Goal: Task Accomplishment & Management: Complete application form

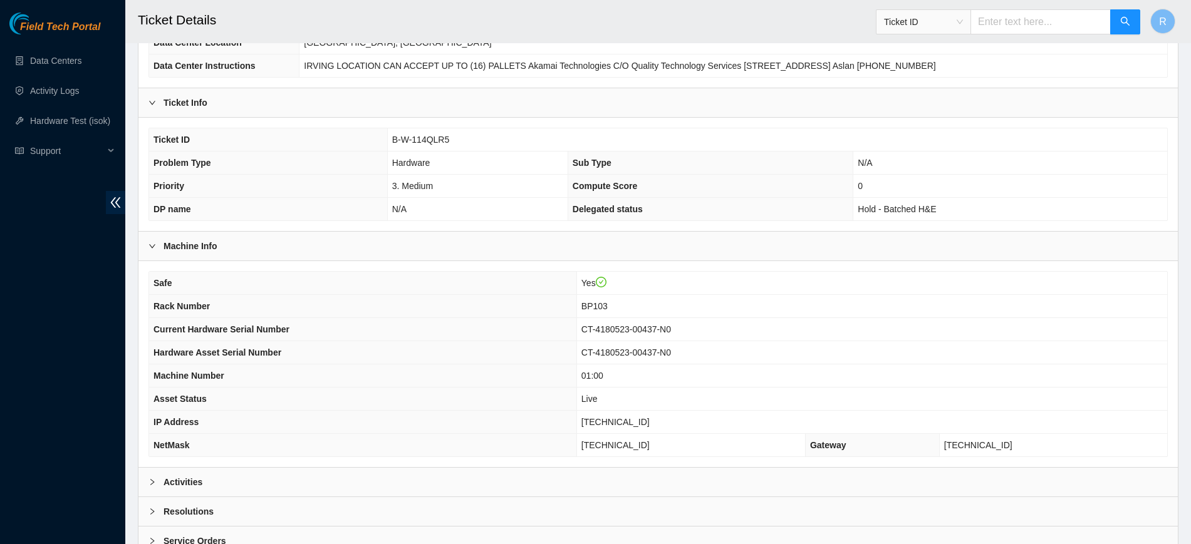
scroll to position [188, 0]
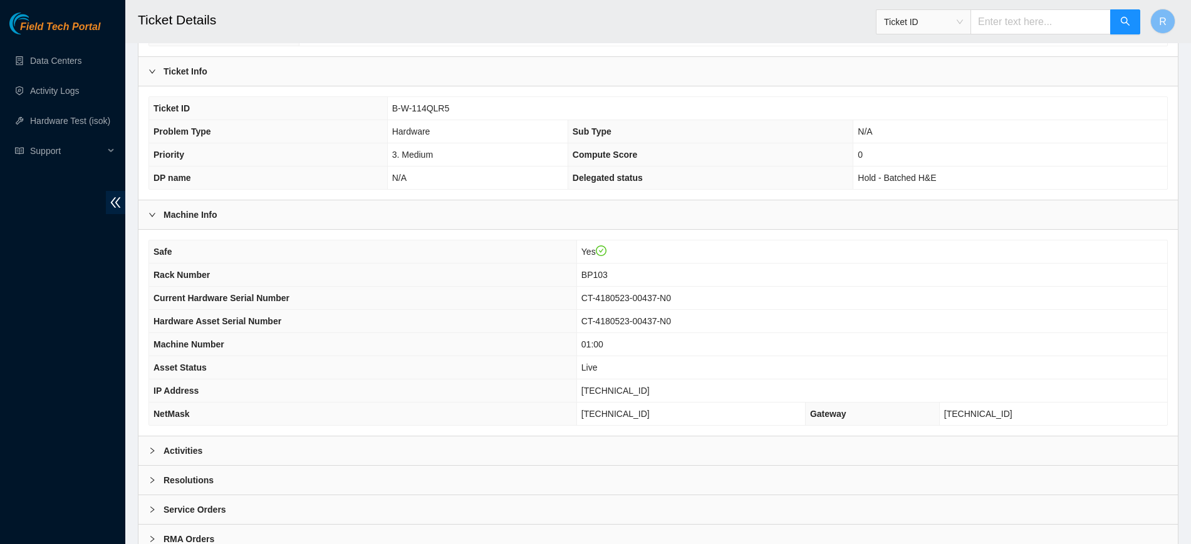
click at [669, 446] on div "Activities" at bounding box center [657, 451] width 1039 height 29
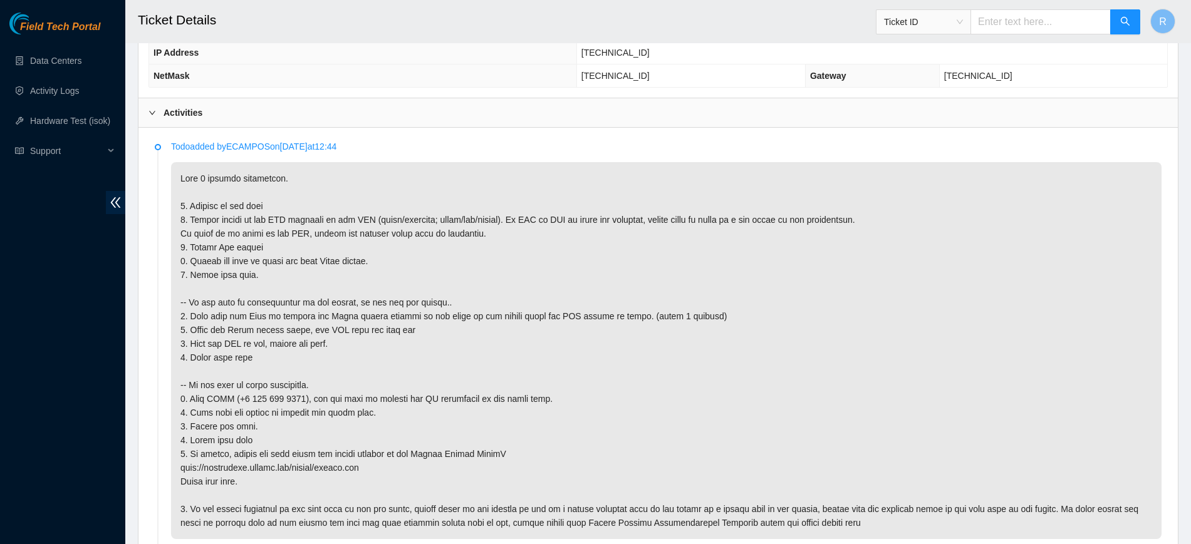
scroll to position [50, 0]
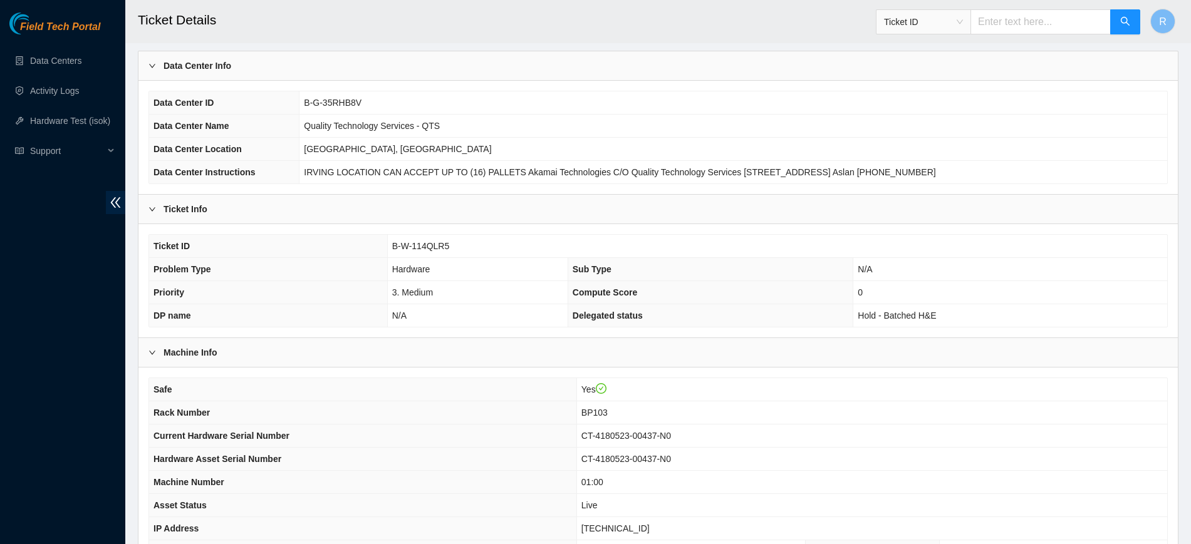
click at [430, 247] on span "B-W-114QLR5" at bounding box center [421, 246] width 58 height 10
copy span "B-W-114QLR5"
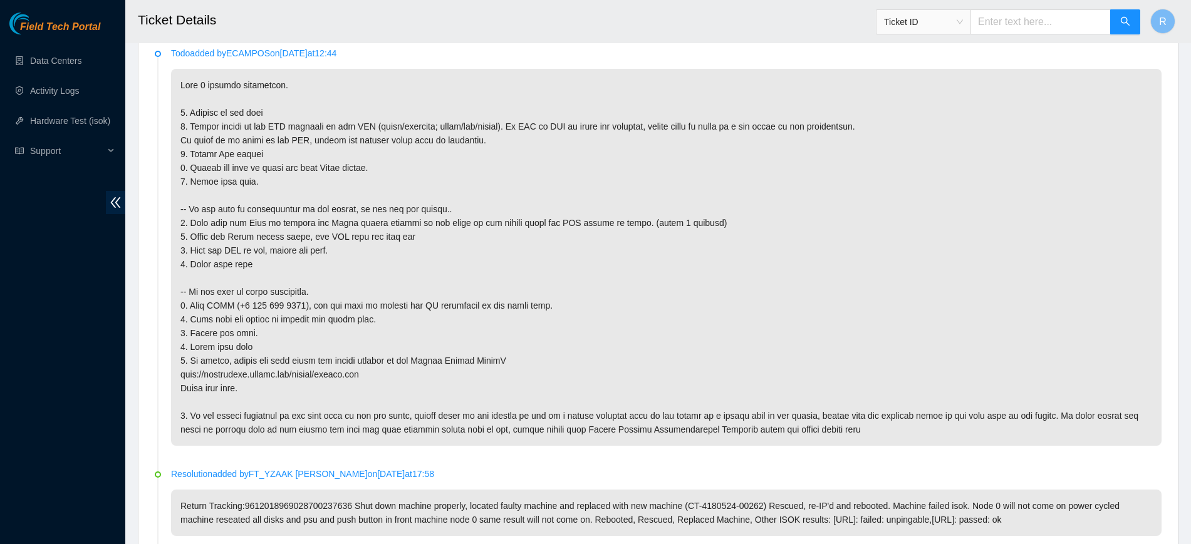
scroll to position [620, 0]
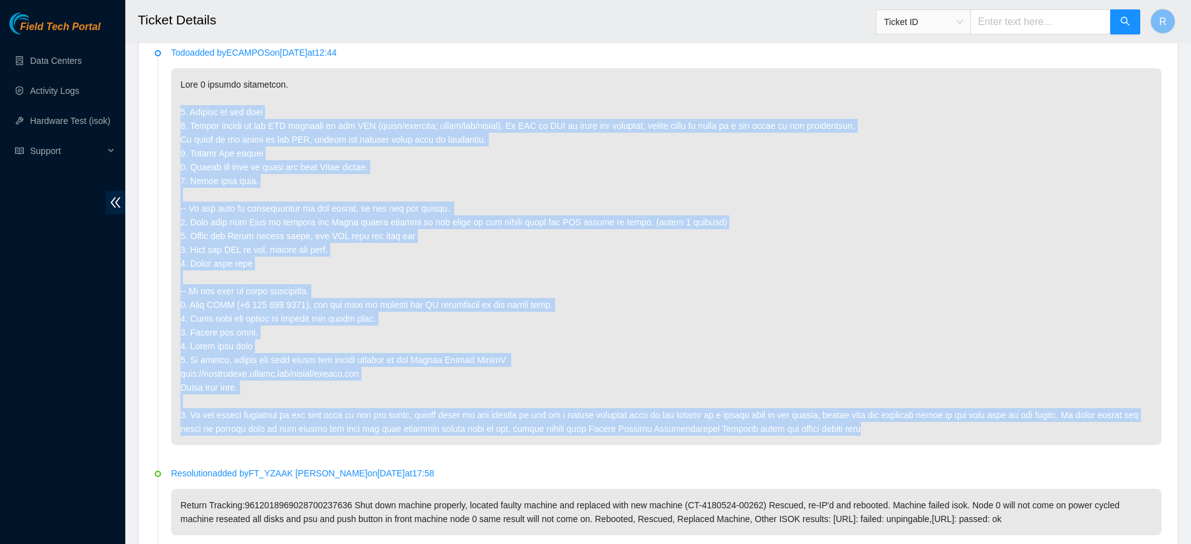
drag, startPoint x: 819, startPoint y: 428, endPoint x: 180, endPoint y: 100, distance: 718.9
click at [180, 100] on p at bounding box center [666, 256] width 990 height 377
copy p "1. Connect to the node 2. Please report on the LED activity on the PSU (solid/b…"
click at [669, 325] on p at bounding box center [666, 256] width 990 height 377
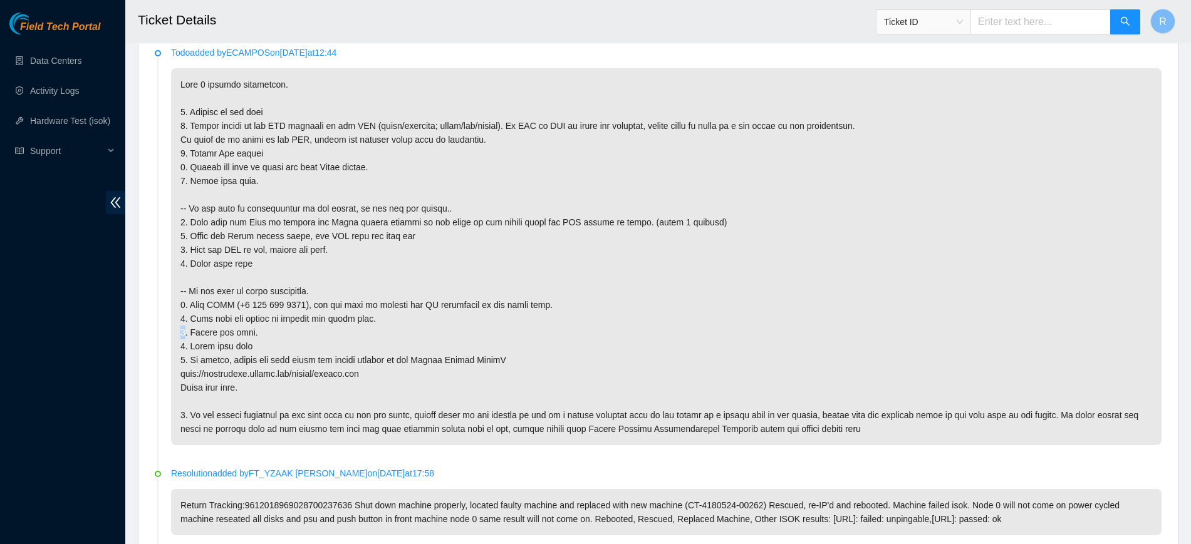
click at [669, 325] on p at bounding box center [666, 256] width 990 height 377
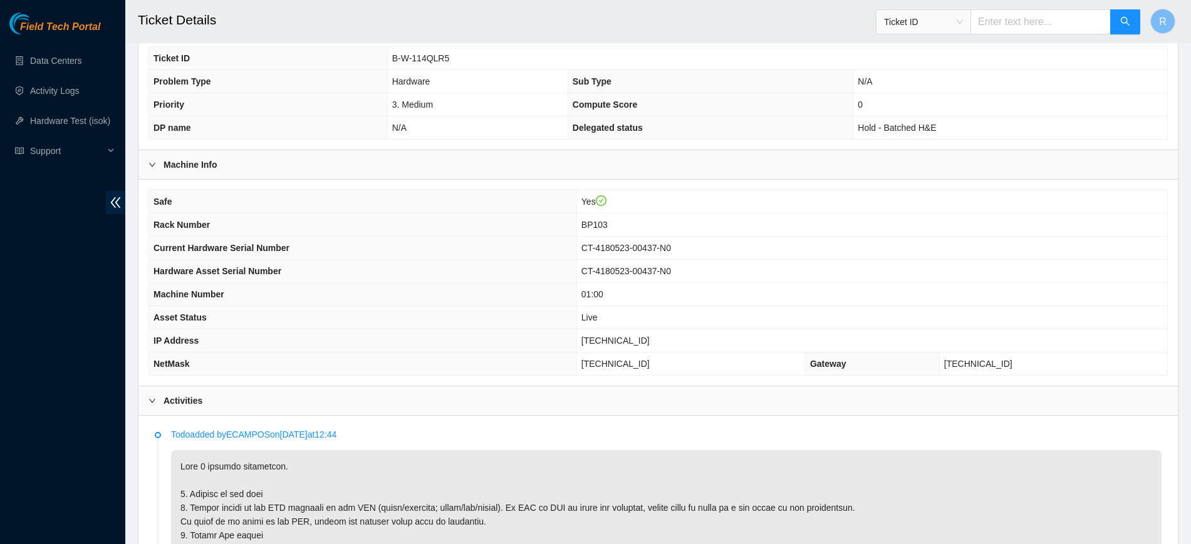
scroll to position [207, 0]
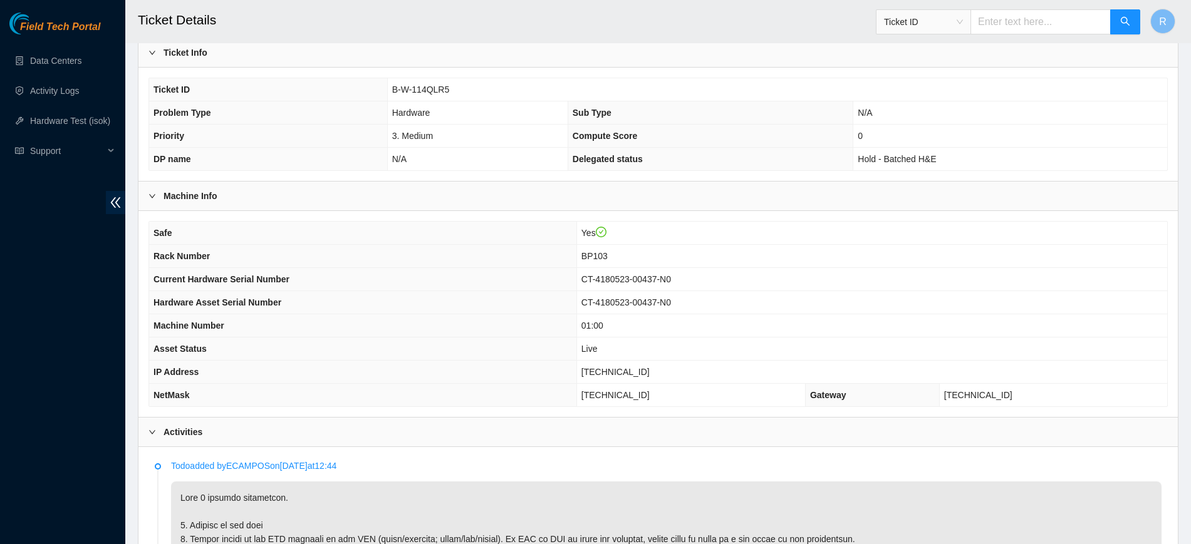
click at [582, 434] on div "Activities" at bounding box center [657, 432] width 1039 height 29
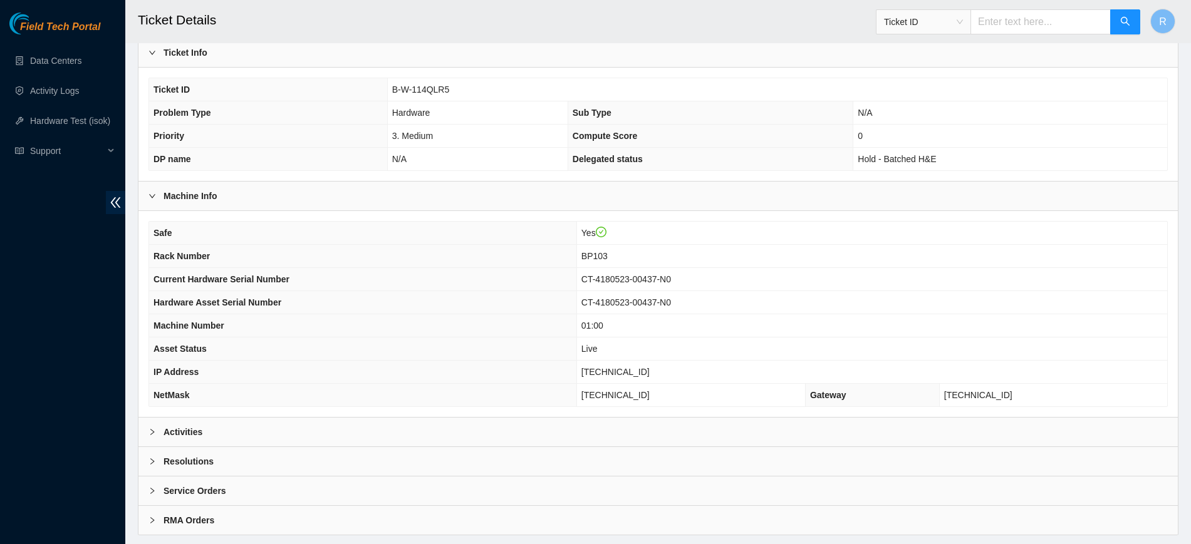
scroll to position [237, 0]
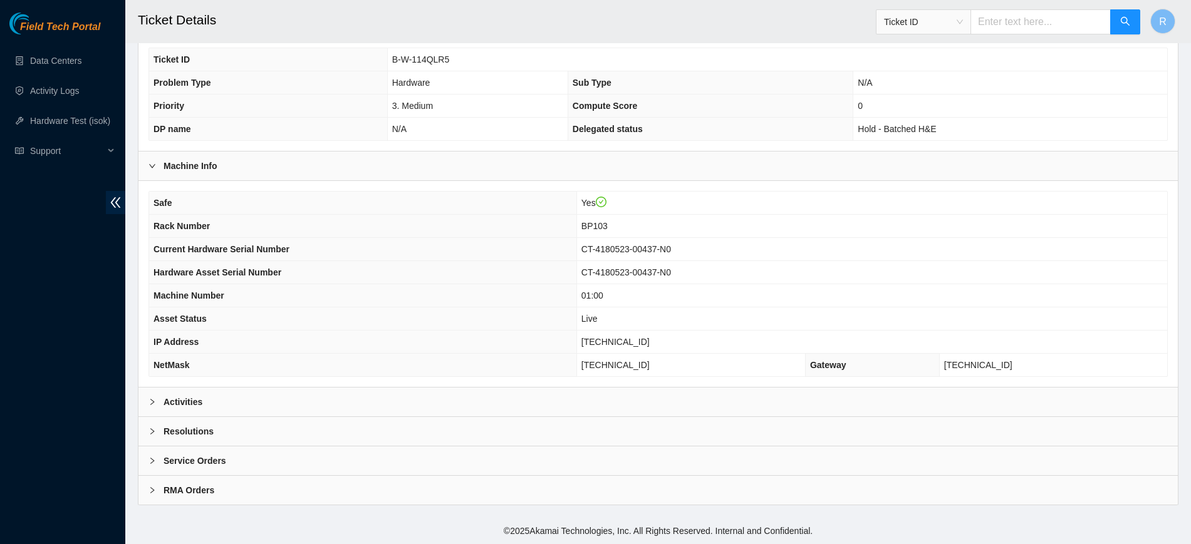
click at [552, 437] on div "Resolutions" at bounding box center [657, 431] width 1039 height 29
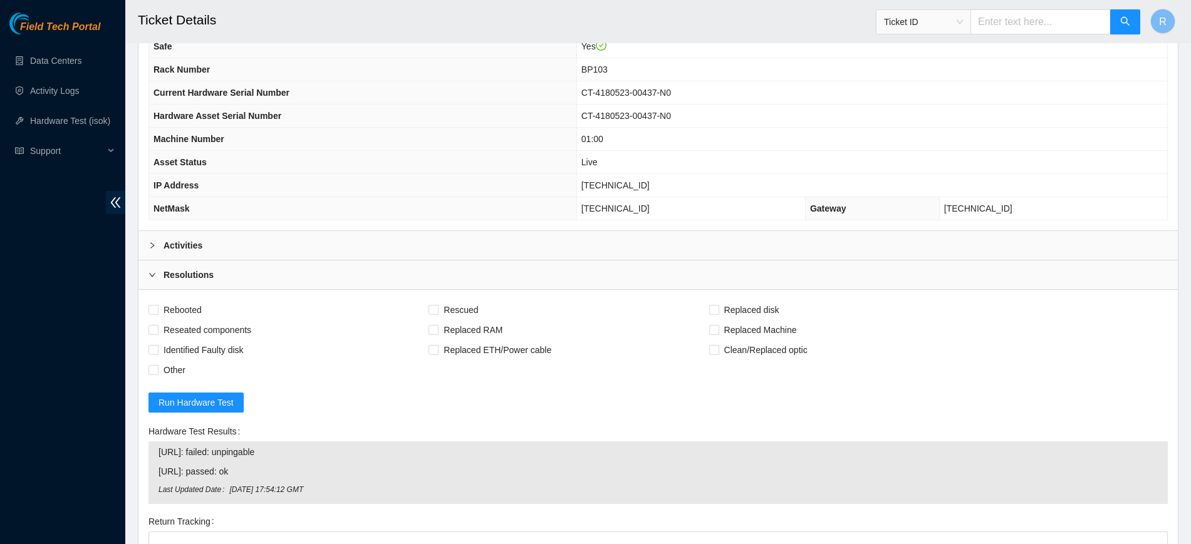
scroll to position [425, 0]
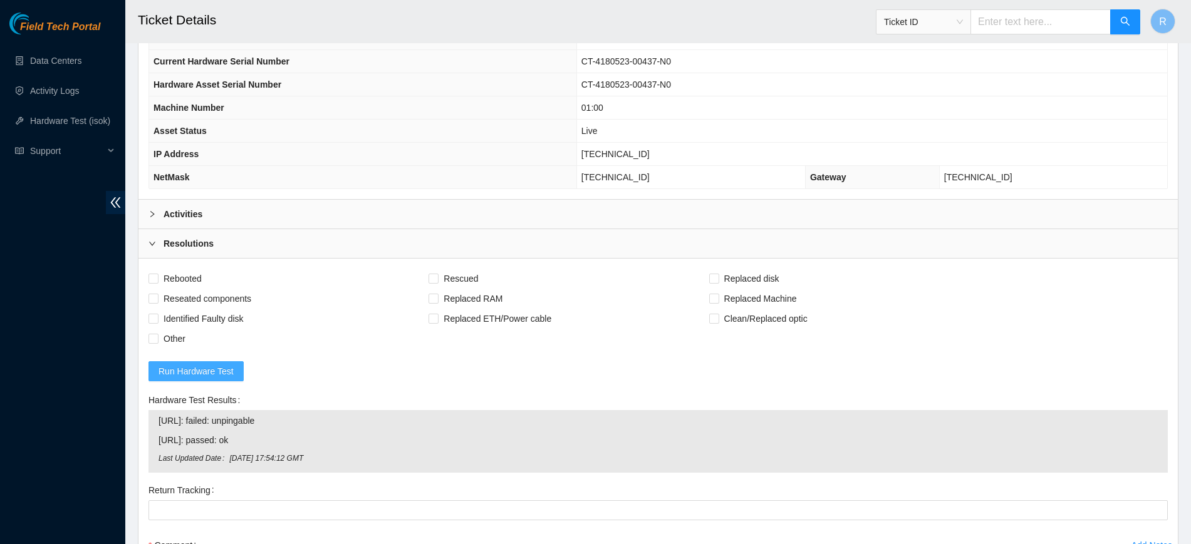
click at [207, 377] on span "Run Hardware Test" at bounding box center [195, 372] width 75 height 14
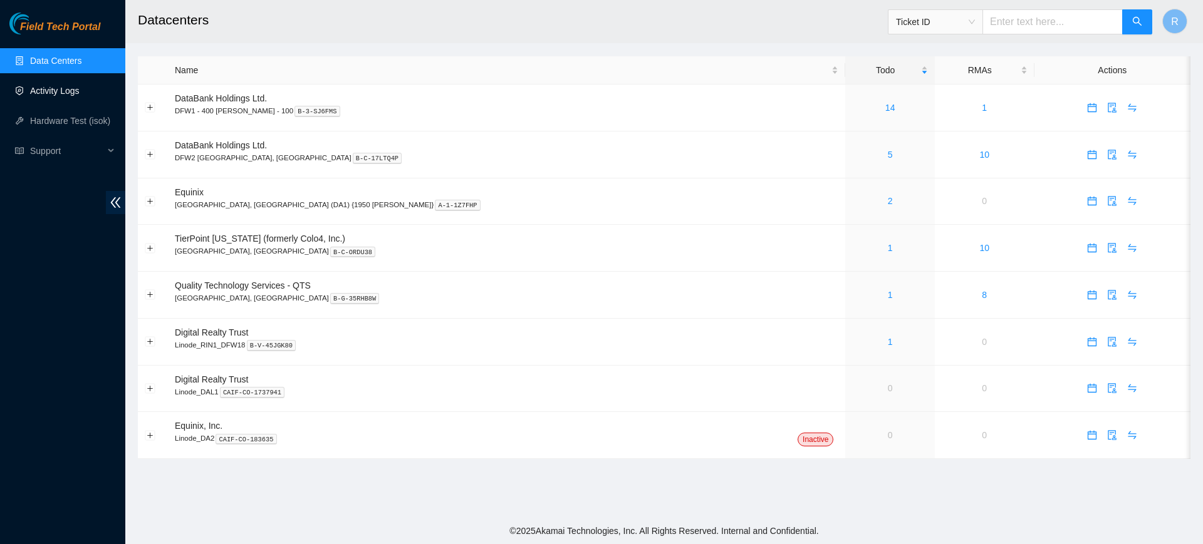
click at [80, 88] on link "Activity Logs" at bounding box center [54, 91] width 49 height 10
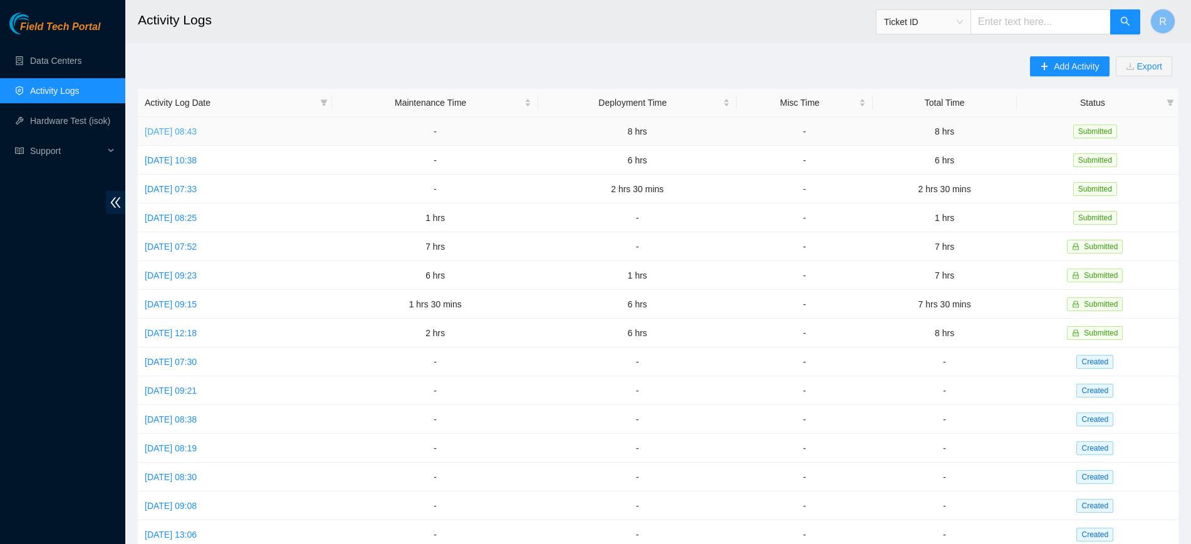
click at [192, 131] on link "Thu, 14 Aug 2025 08:43" at bounding box center [171, 132] width 52 height 10
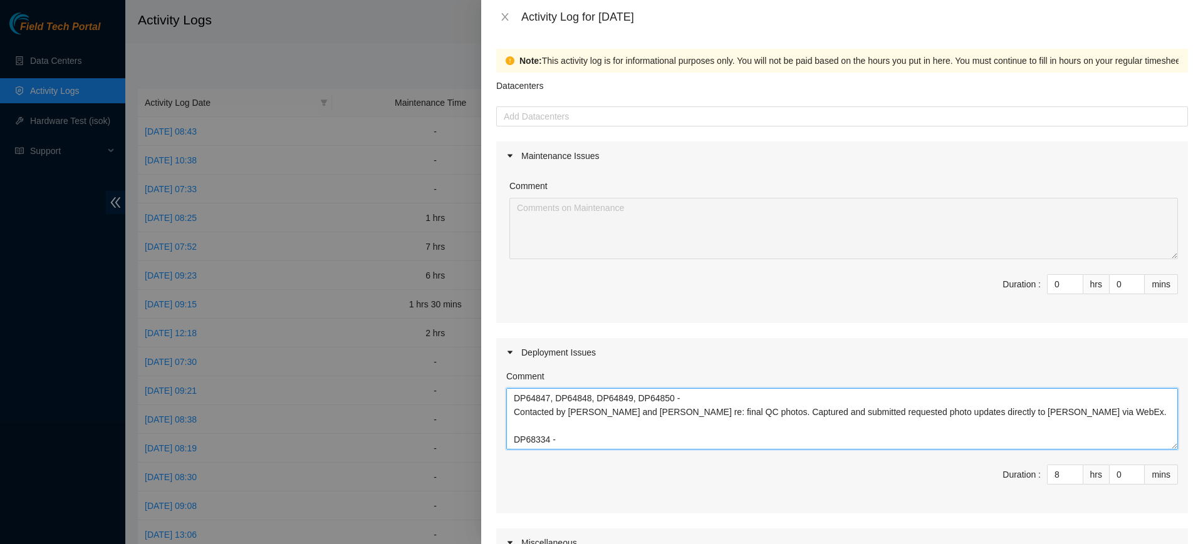
click at [617, 443] on textarea "DP64847, DP64848, DP64849, DP64850 - Contacted by Vasanth and Bruno re: final Q…" at bounding box center [842, 418] width 672 height 61
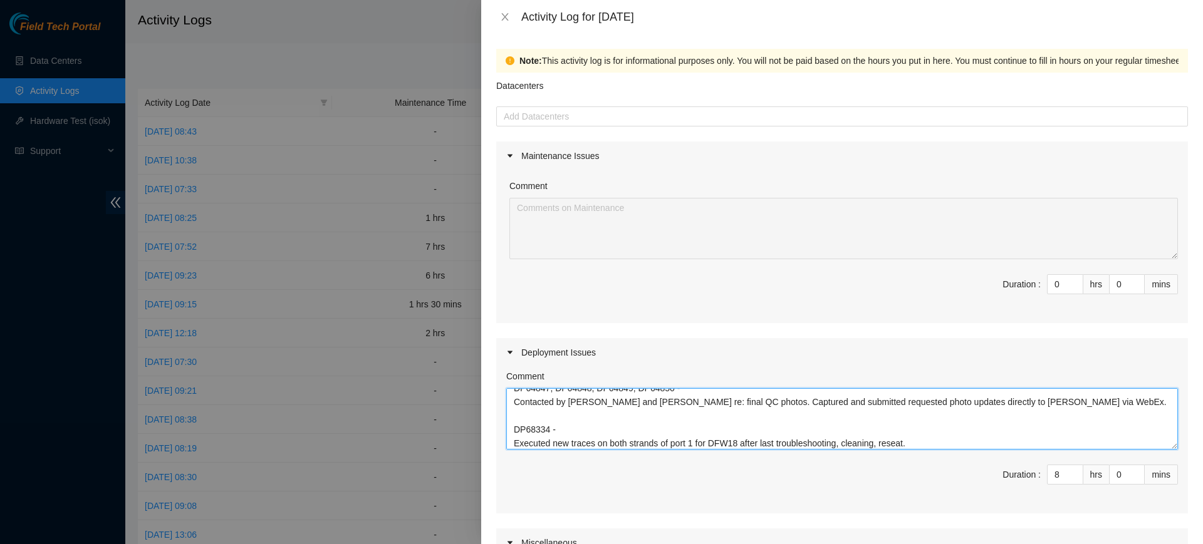
scroll to position [3, 0]
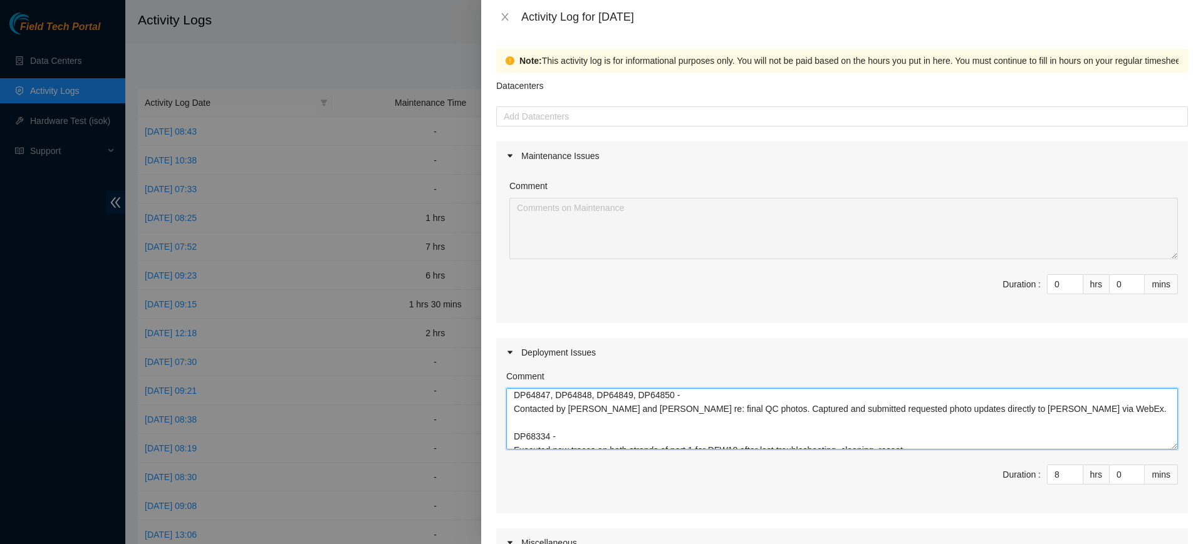
click at [701, 422] on textarea "DP64847, DP64848, DP64849, DP64850 - Contacted by Vasanth and Bruno re: final Q…" at bounding box center [842, 418] width 672 height 61
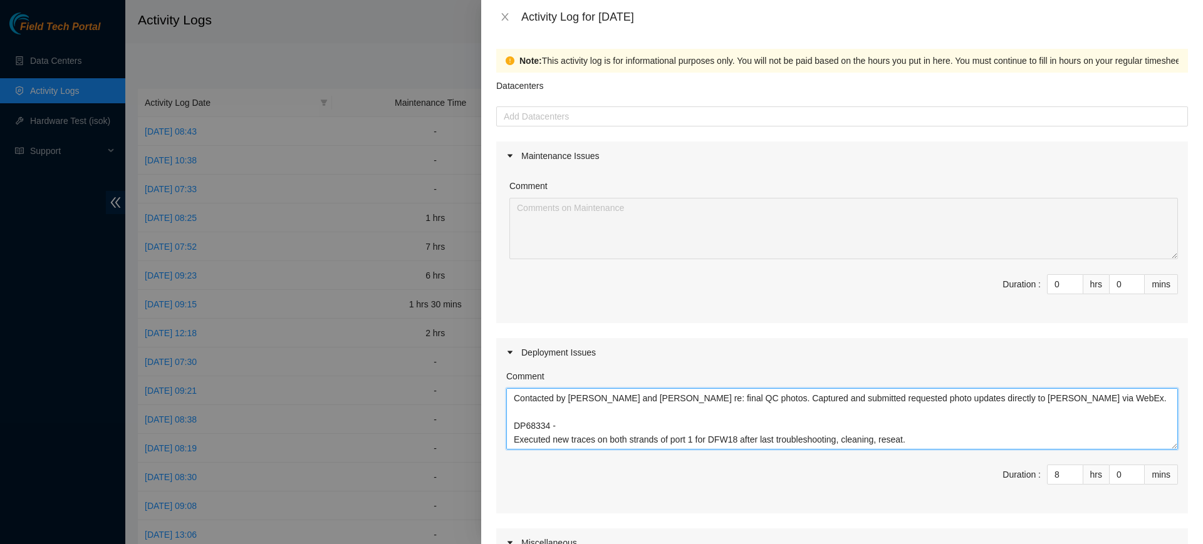
scroll to position [297, 0]
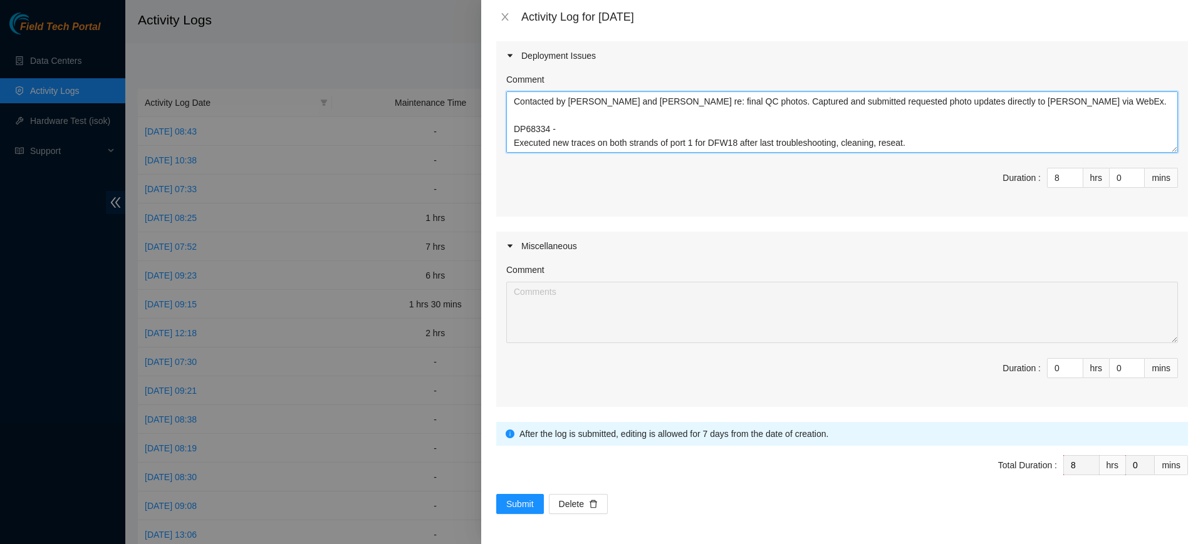
drag, startPoint x: 511, startPoint y: 394, endPoint x: 789, endPoint y: 581, distance: 335.5
click at [789, 544] on html "Field Tech Portal Data Centers Activity Logs Hardware Test (isok) Support Activ…" at bounding box center [601, 272] width 1203 height 544
paste textarea "QTS DP68334 - Executed new traces on both strands of port 1 for DFW18 after las…"
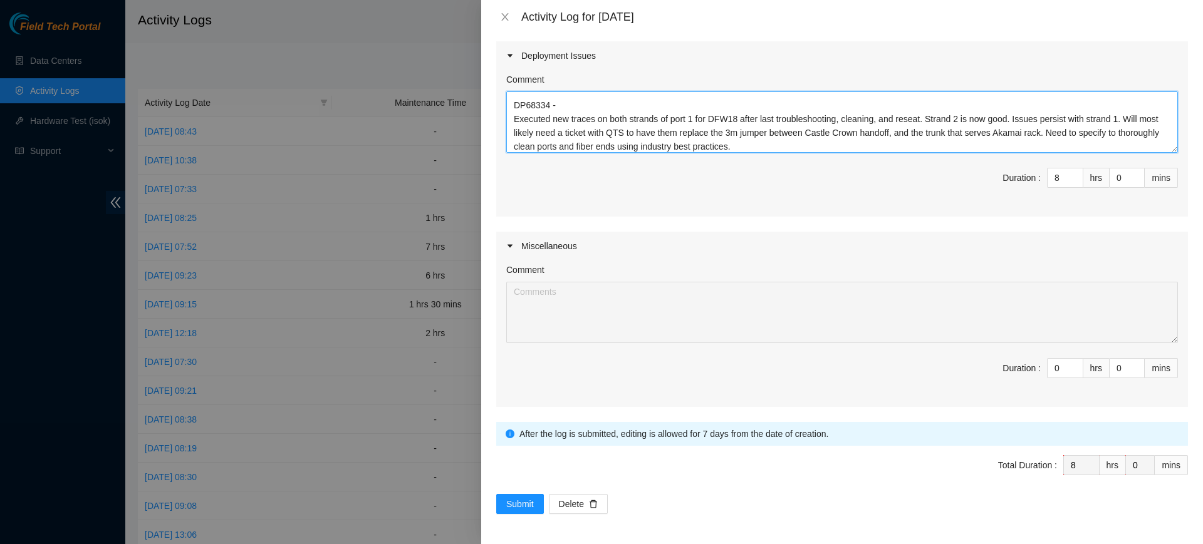
scroll to position [51, 0]
type textarea "DP64847, DP64848, DP64849, DP64850 - Contacted by Vasanth and Bruno re: final Q…"
click at [536, 502] on button "Submit" at bounding box center [520, 504] width 48 height 20
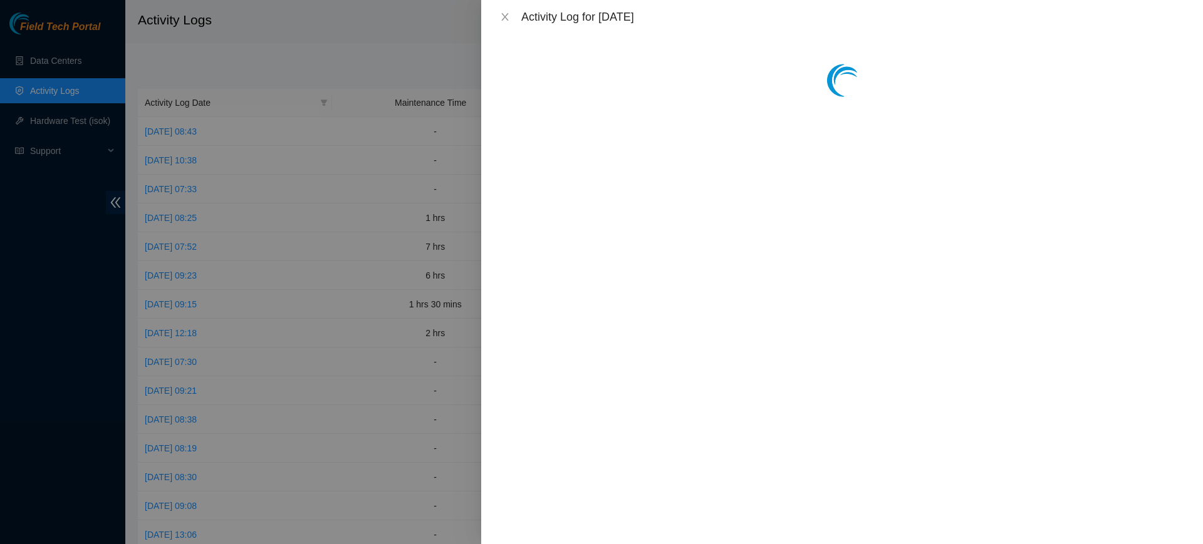
scroll to position [0, 0]
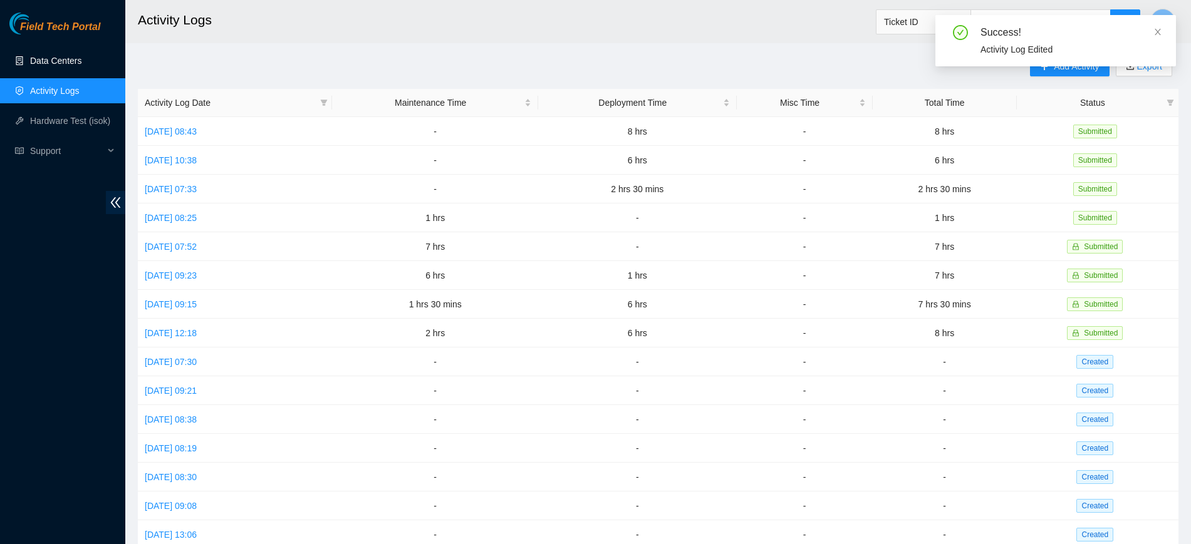
click at [75, 58] on link "Data Centers" at bounding box center [55, 61] width 51 height 10
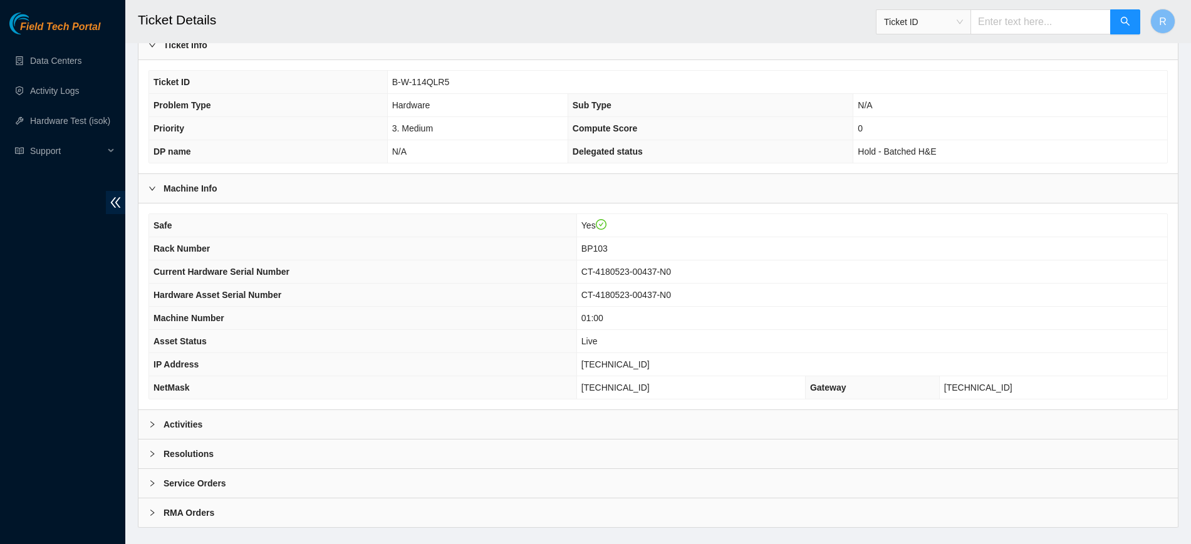
scroll to position [237, 0]
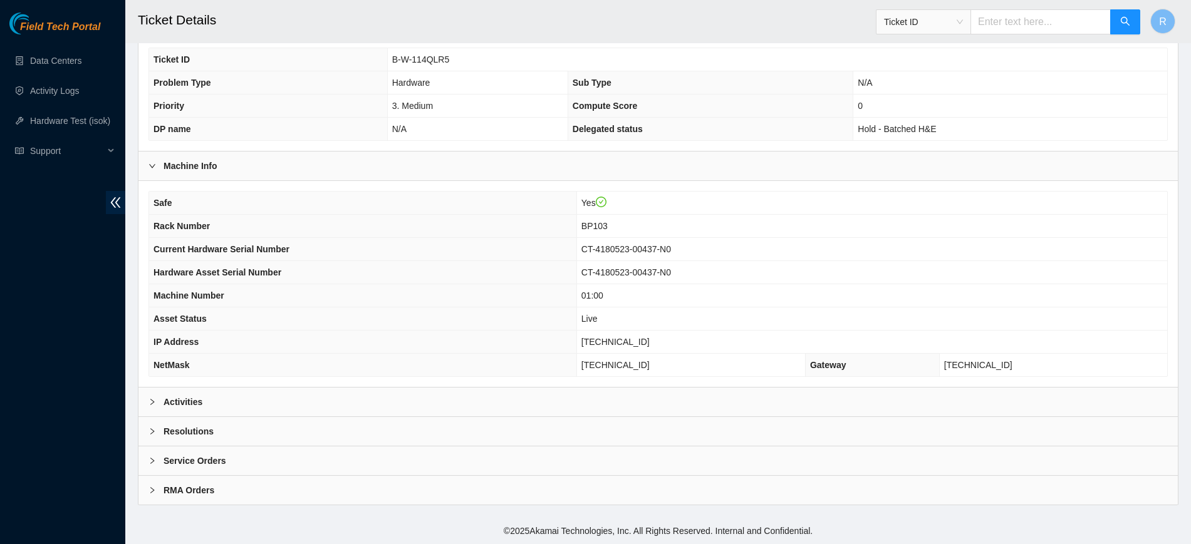
drag, startPoint x: 255, startPoint y: 423, endPoint x: 286, endPoint y: 399, distance: 39.3
click at [286, 399] on div "Data Center Info Data Center ID B-G-35RHB8V Data Center Name Quality Technology…" at bounding box center [658, 184] width 1041 height 641
click at [366, 432] on div "Resolutions" at bounding box center [657, 431] width 1039 height 29
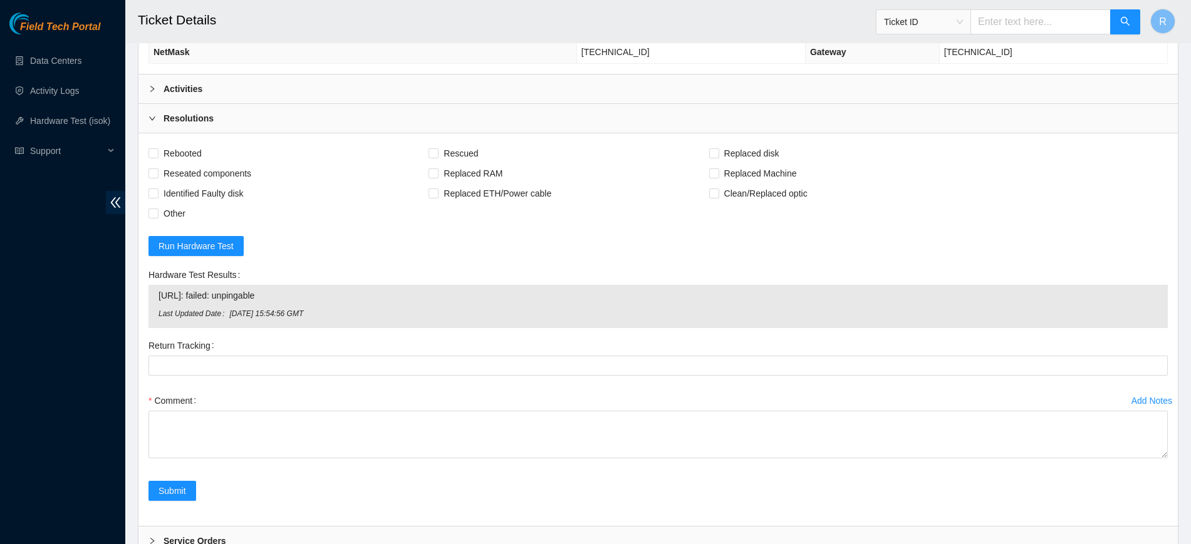
scroll to position [519, 0]
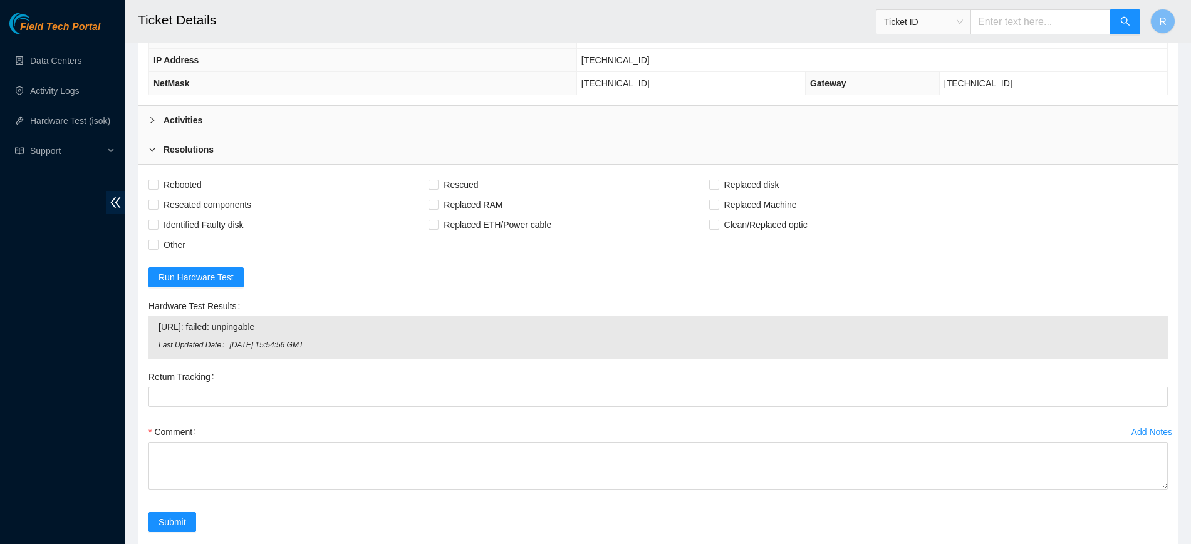
drag, startPoint x: 293, startPoint y: 328, endPoint x: 160, endPoint y: 318, distance: 133.2
click at [160, 318] on div "23.193.196.132: failed: unpingable Last Updated Date Thu, 14 Aug 2025 15:54:56 …" at bounding box center [657, 337] width 1019 height 43
copy tbody "[URL]: failed: unpingable"
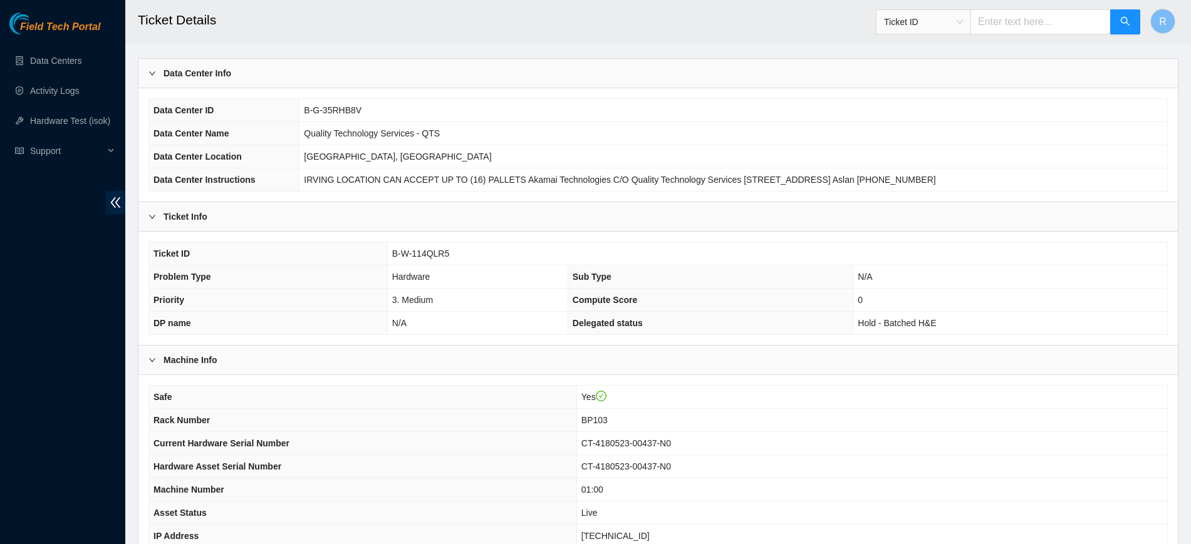
scroll to position [0, 0]
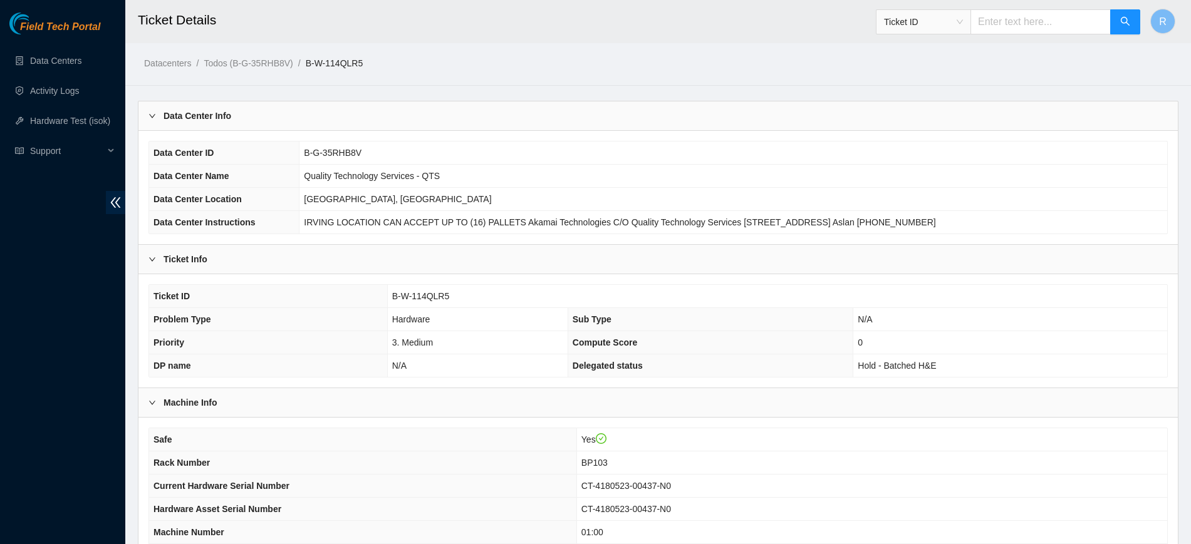
click at [423, 293] on span "B-W-114QLR5" at bounding box center [421, 296] width 58 height 10
copy span "B-W-114QLR5"
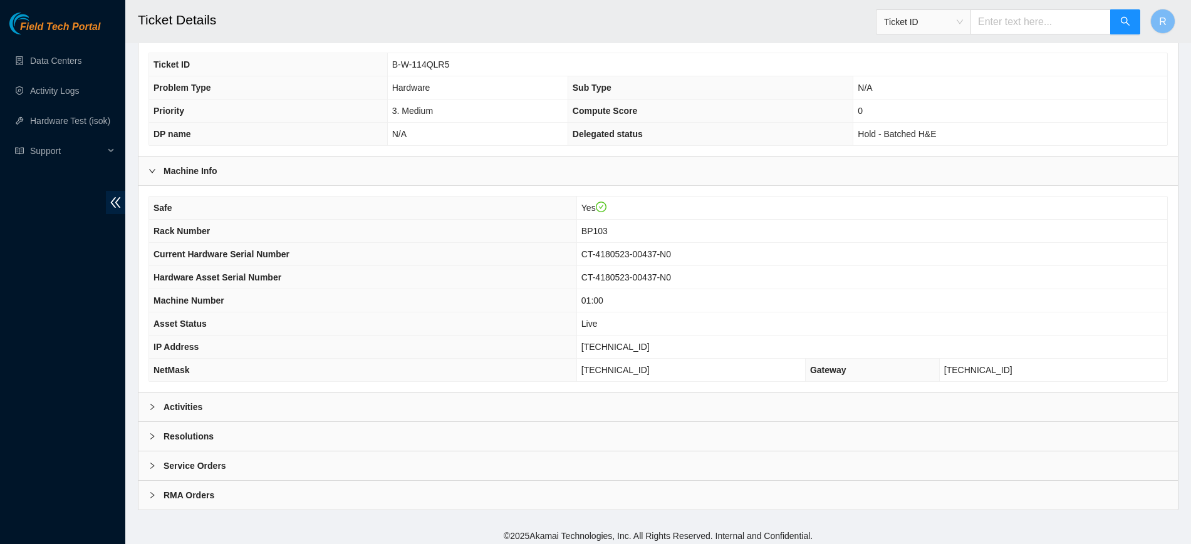
scroll to position [237, 0]
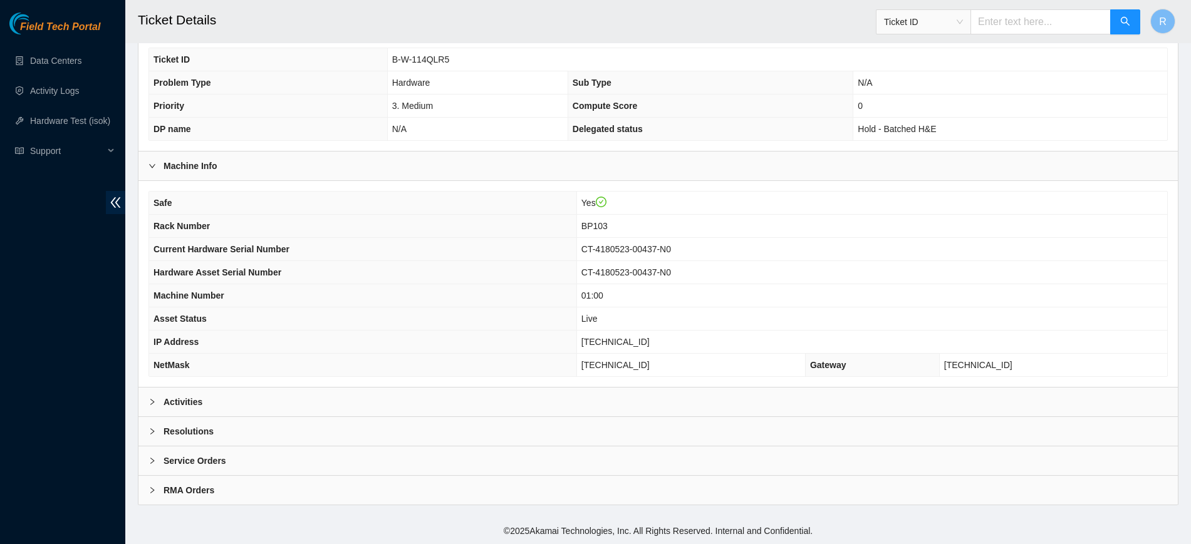
click at [420, 402] on div "Activities" at bounding box center [657, 402] width 1039 height 29
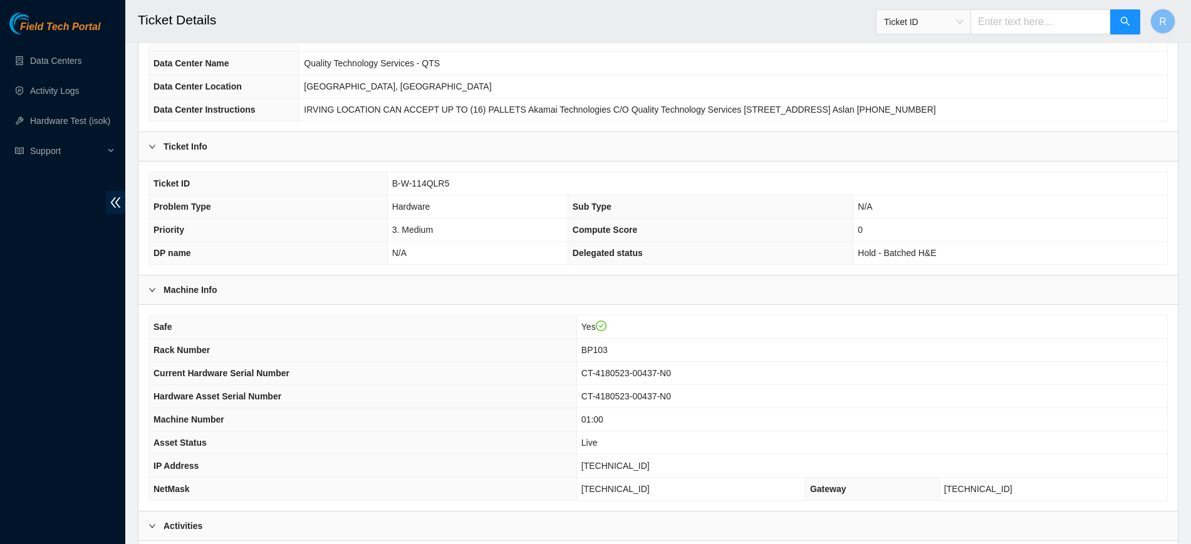
scroll to position [470, 0]
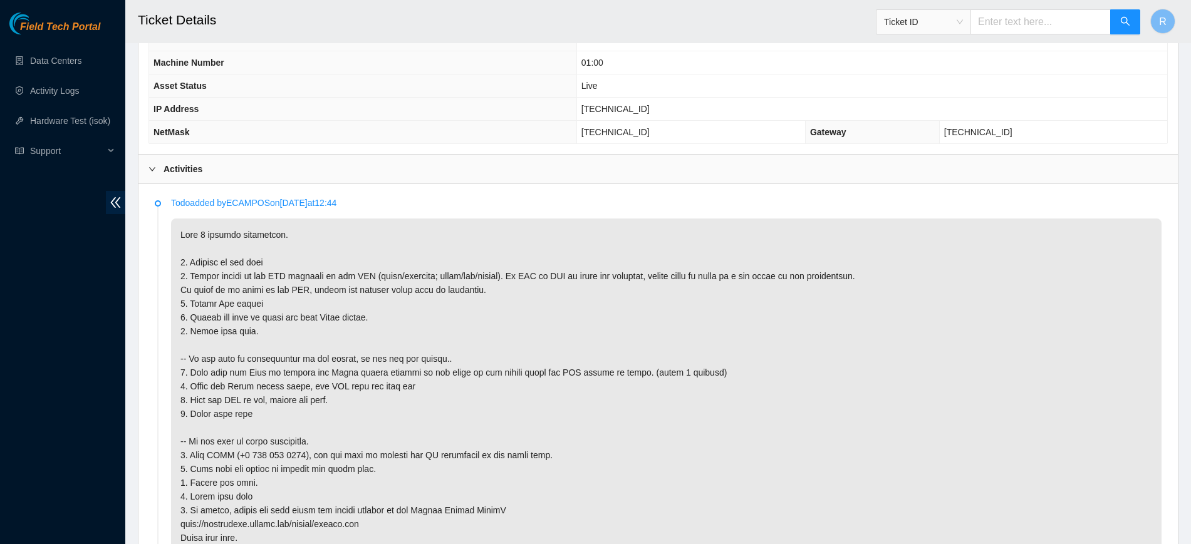
click at [368, 168] on div "Activities" at bounding box center [657, 169] width 1039 height 29
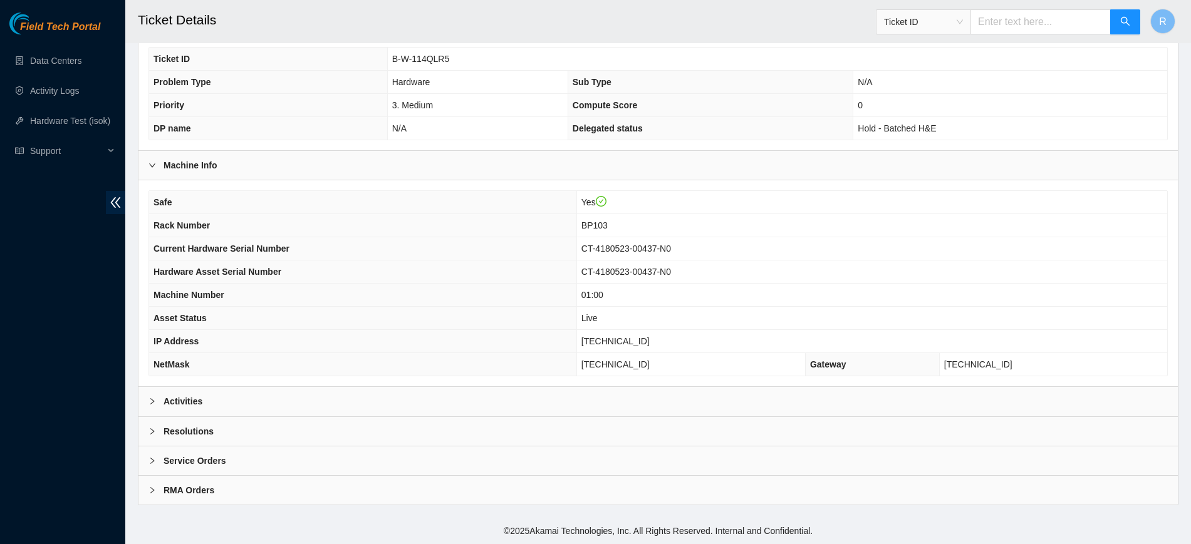
scroll to position [237, 0]
click at [287, 436] on div "Resolutions" at bounding box center [657, 431] width 1039 height 29
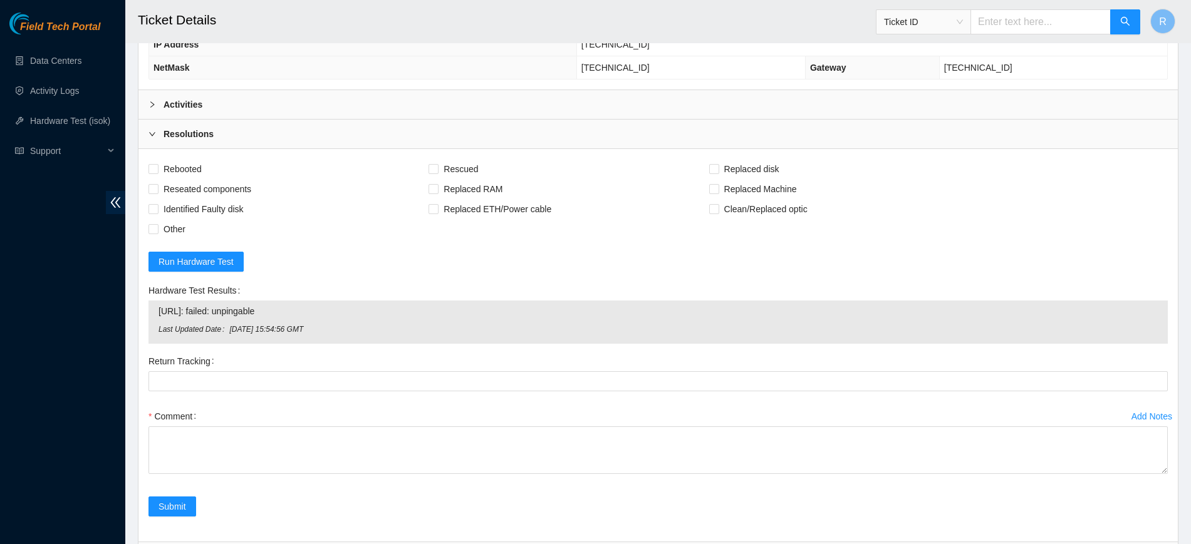
scroll to position [630, 0]
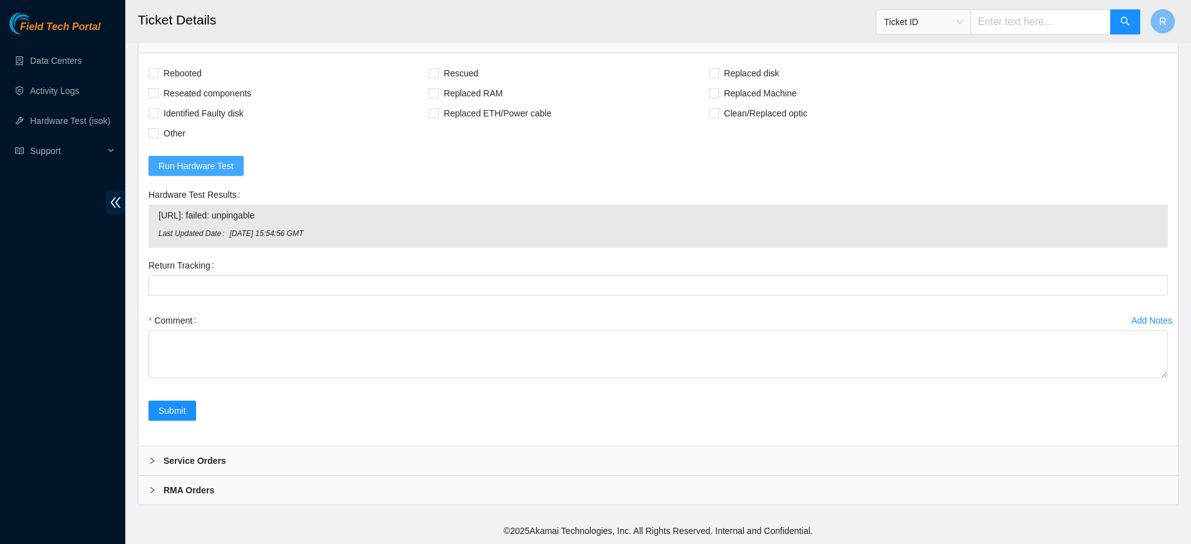
click at [224, 169] on span "Run Hardware Test" at bounding box center [195, 166] width 75 height 14
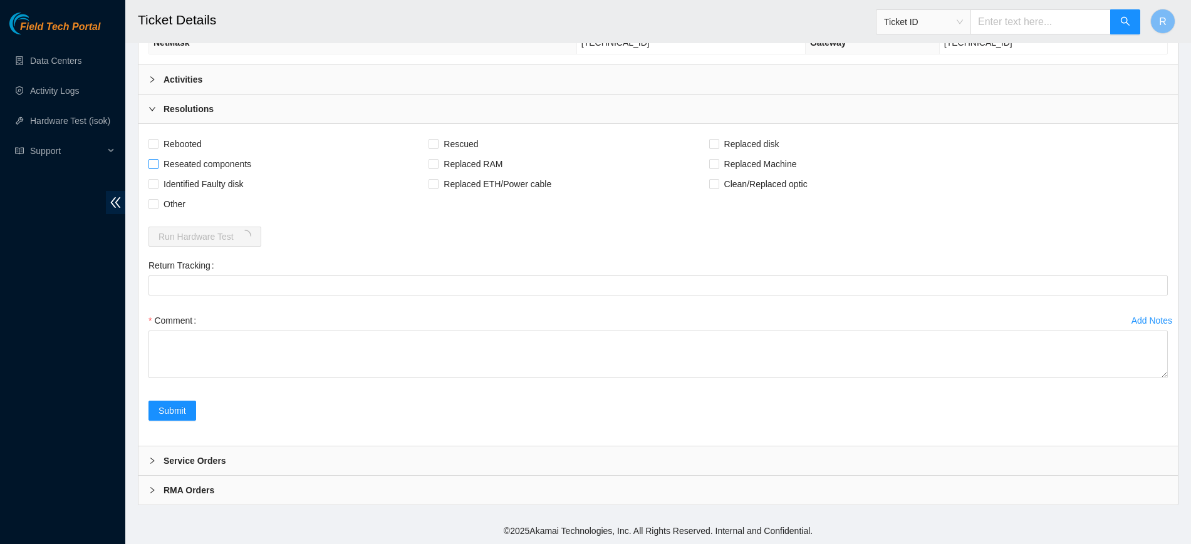
scroll to position [559, 0]
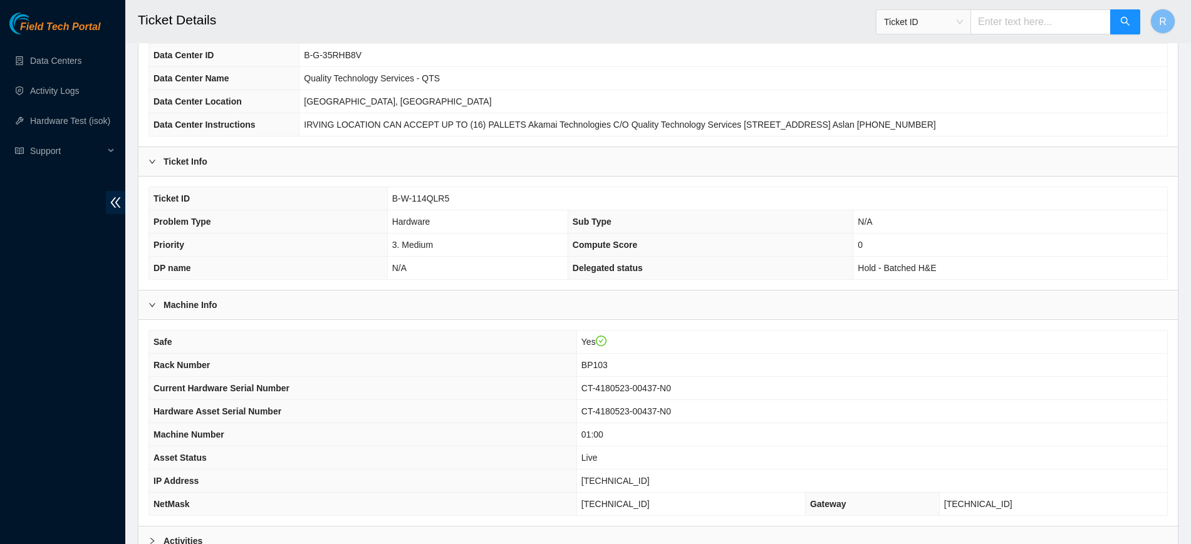
scroll to position [237, 0]
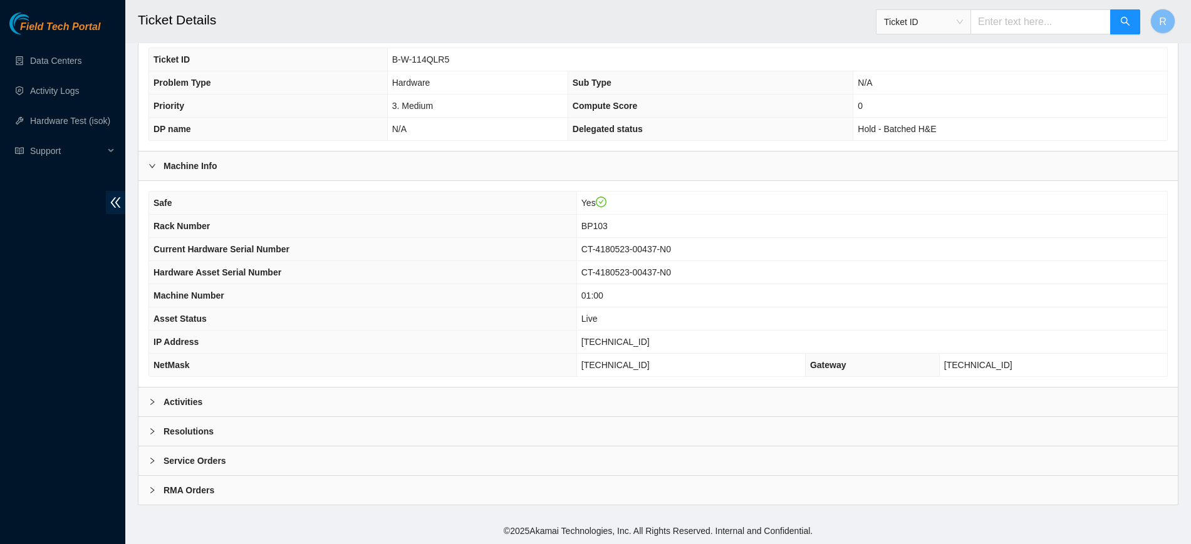
click at [316, 437] on div "Resolutions" at bounding box center [657, 431] width 1039 height 29
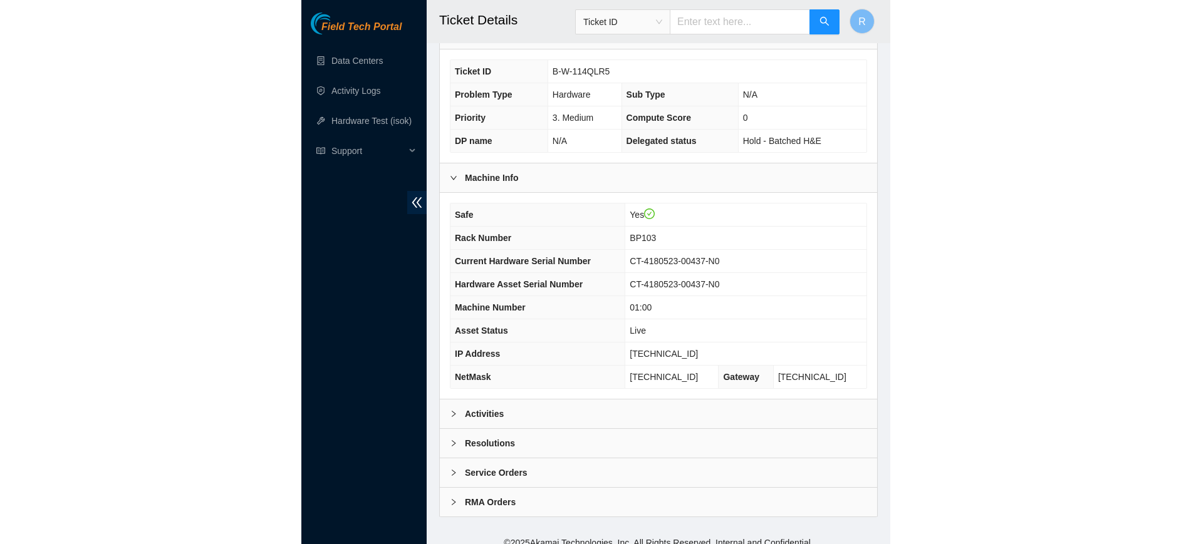
scroll to position [232, 0]
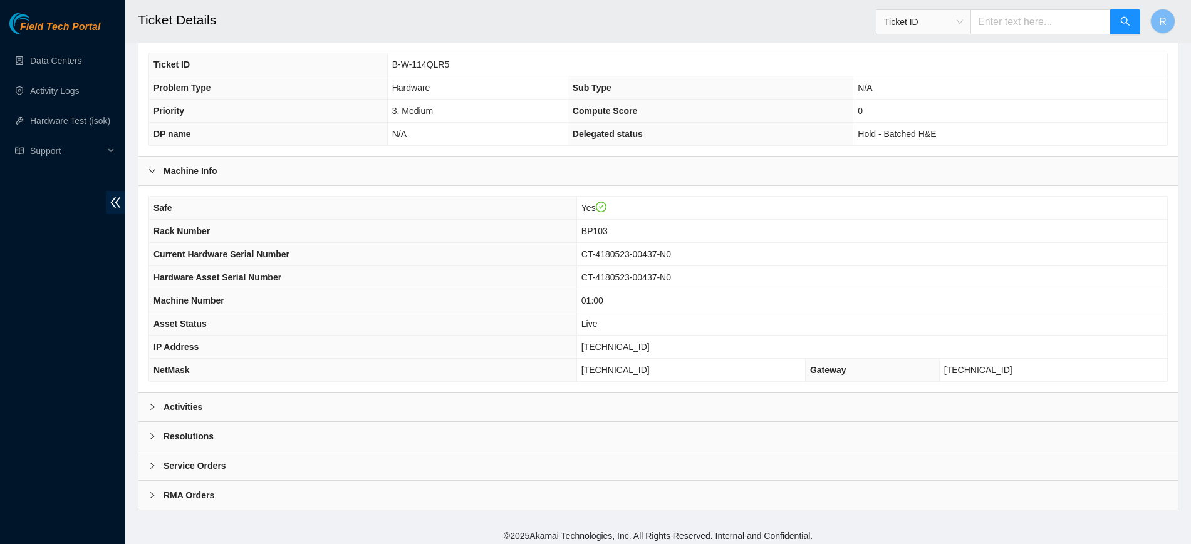
click at [346, 439] on div "Resolutions" at bounding box center [657, 436] width 1039 height 29
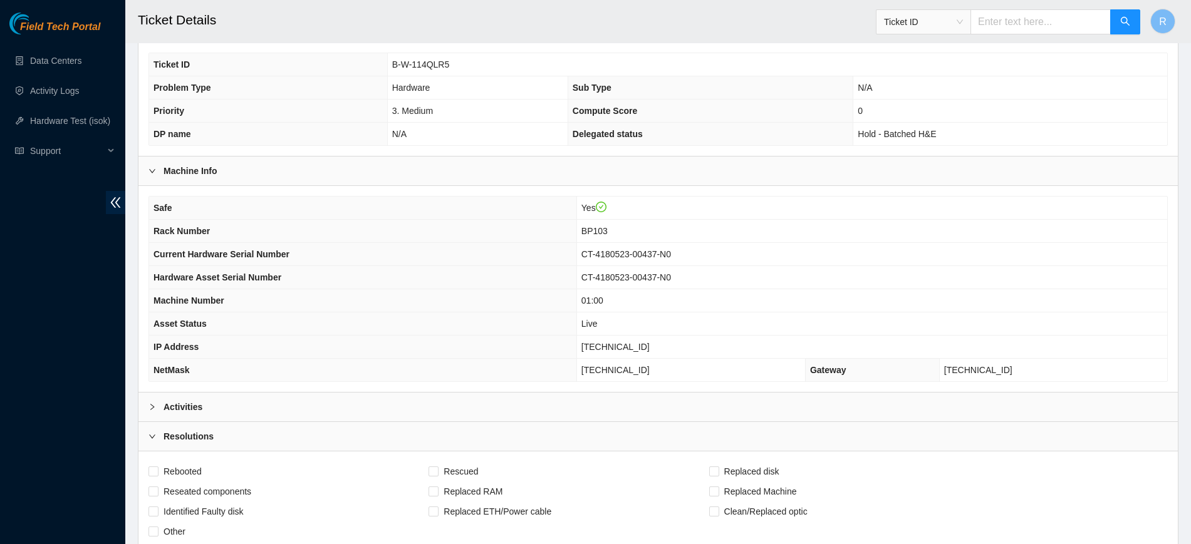
click at [355, 407] on div "Activities" at bounding box center [657, 407] width 1039 height 29
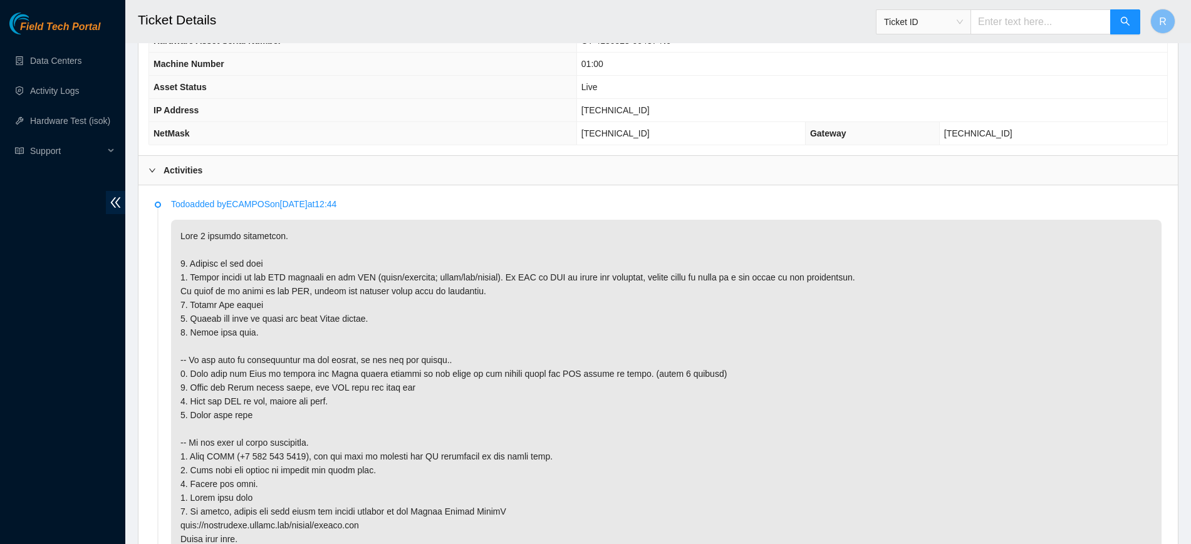
scroll to position [470, 0]
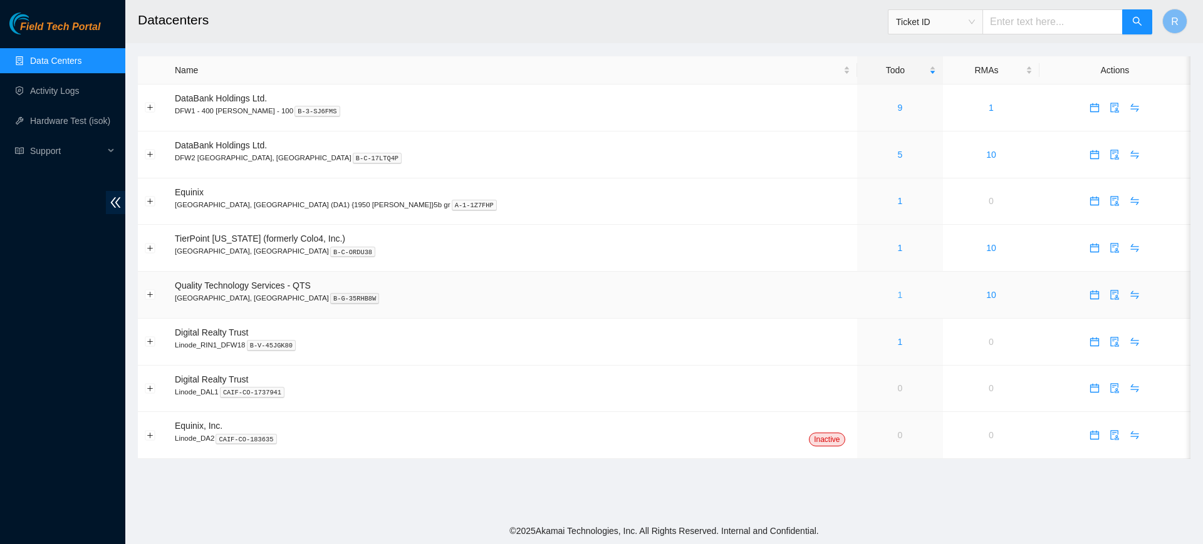
click at [897, 296] on link "1" at bounding box center [899, 295] width 5 height 10
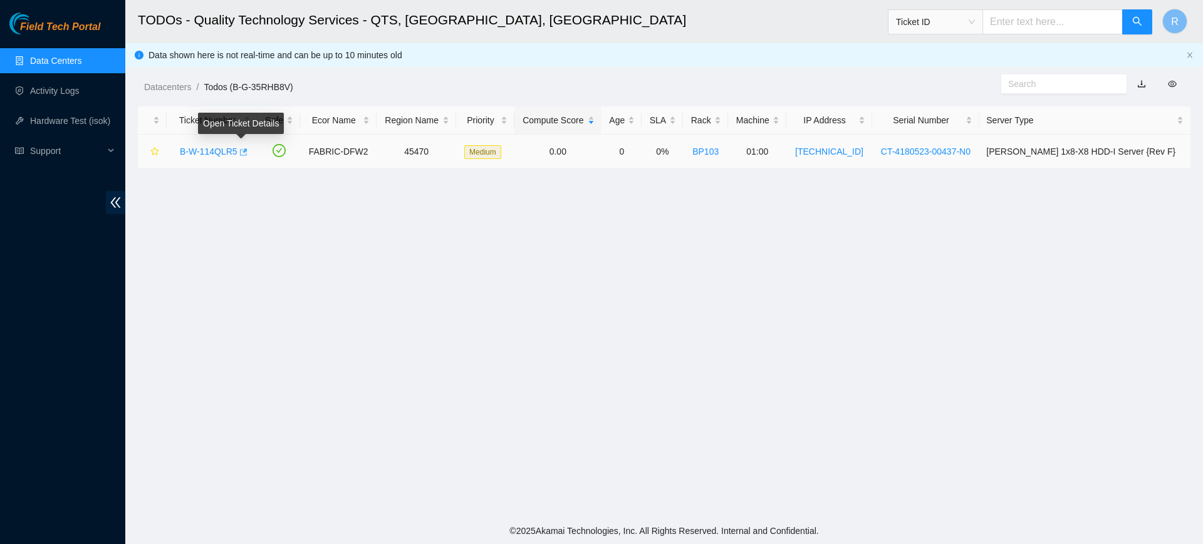
click at [241, 150] on icon "button" at bounding box center [244, 151] width 8 height 7
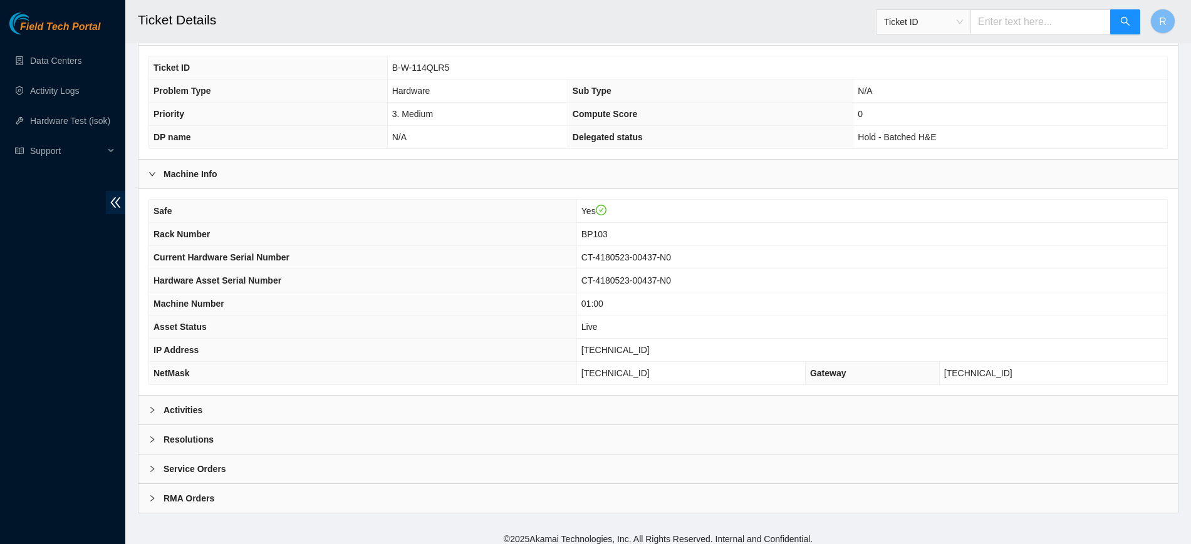
scroll to position [237, 0]
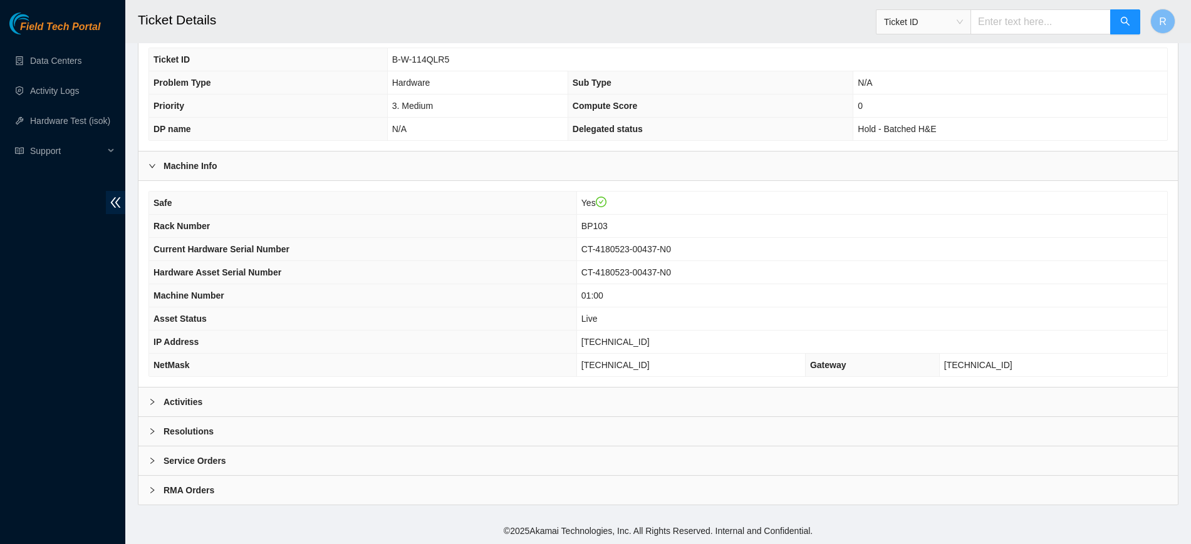
click at [301, 427] on div "Resolutions" at bounding box center [657, 431] width 1039 height 29
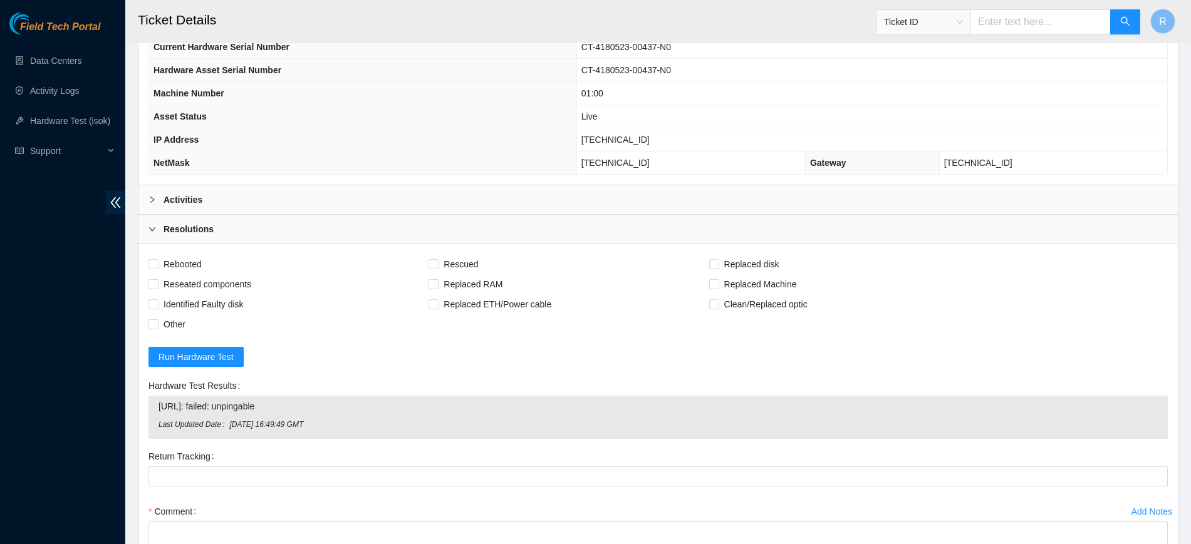
scroll to position [472, 0]
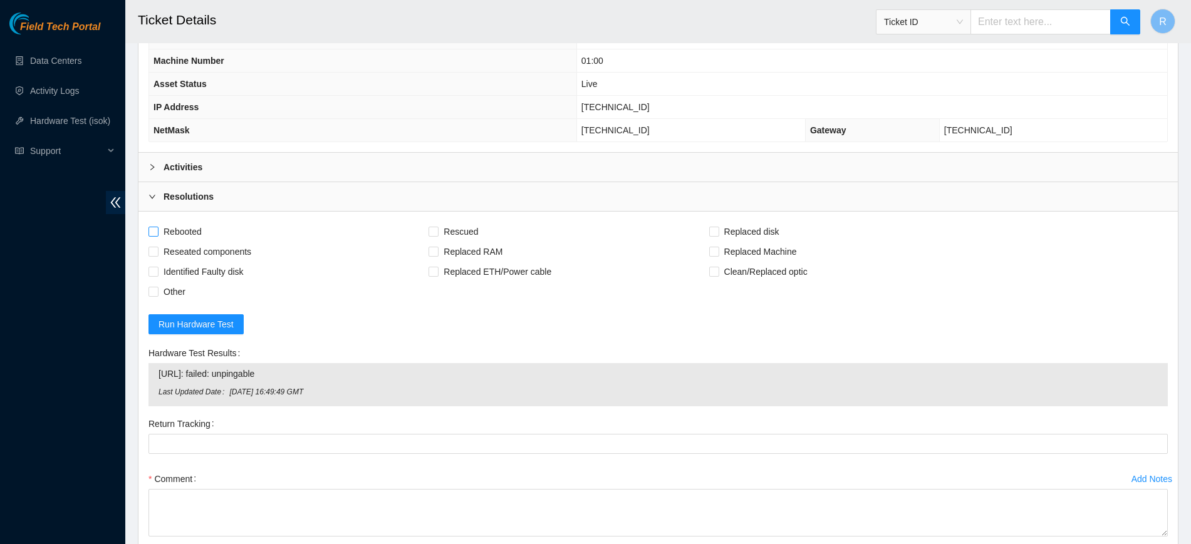
click at [160, 234] on span "Rebooted" at bounding box center [182, 232] width 48 height 20
click at [157, 234] on input "Rebooted" at bounding box center [152, 231] width 9 height 9
checkbox input "true"
click at [443, 230] on span "Rescued" at bounding box center [461, 232] width 44 height 20
click at [437, 230] on input "Rescued" at bounding box center [432, 231] width 9 height 9
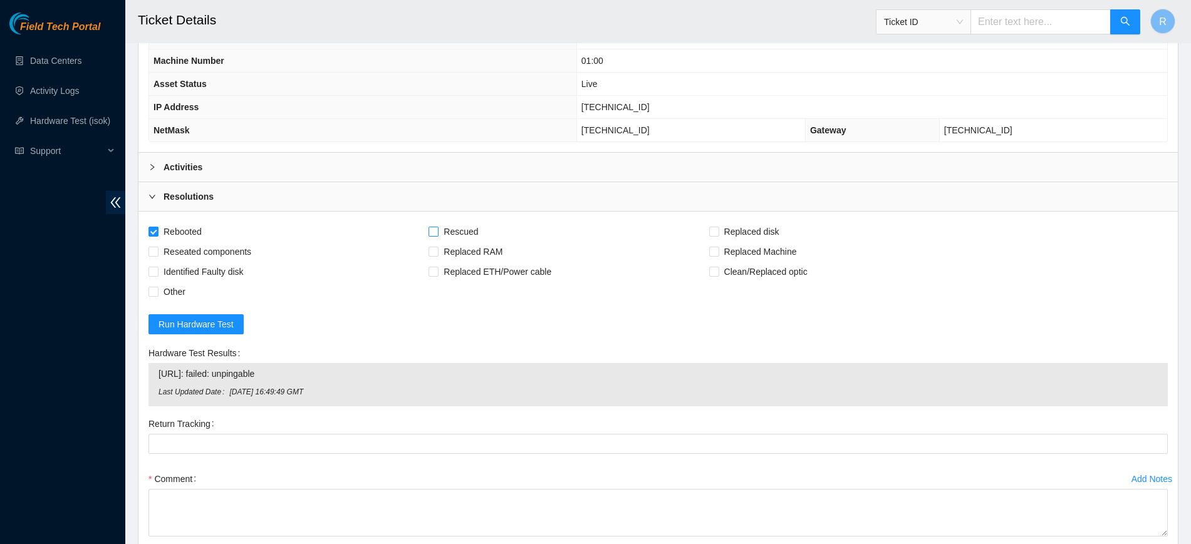
checkbox input "true"
click at [176, 252] on span "Reseated components" at bounding box center [207, 252] width 98 height 20
click at [157, 252] on input "Reseated components" at bounding box center [152, 251] width 9 height 9
checkbox input "true"
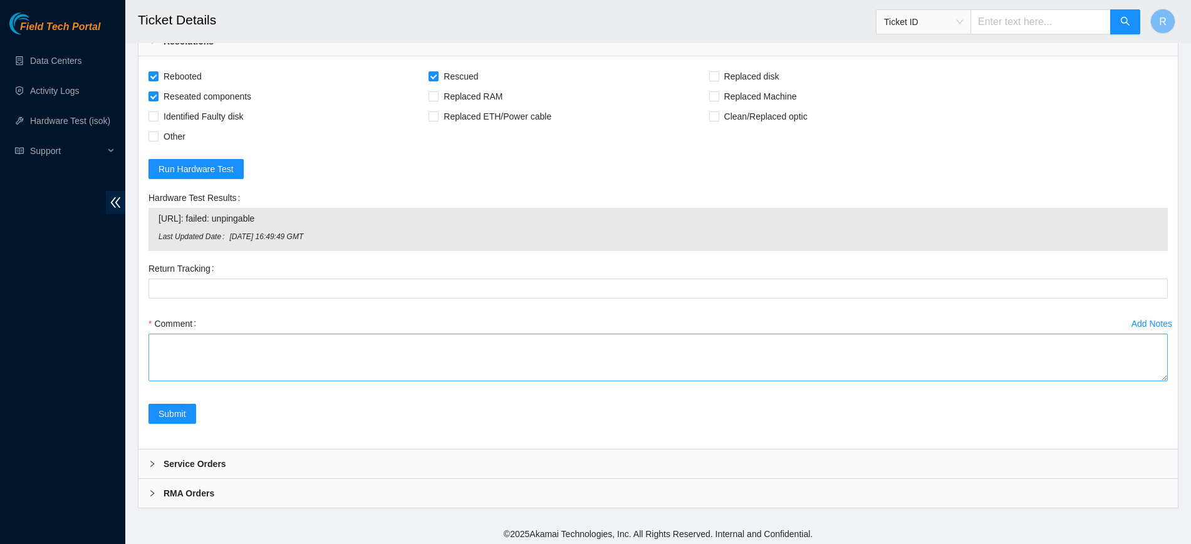
scroll to position [628, 0]
click at [221, 346] on textarea "Comment" at bounding box center [657, 357] width 1019 height 48
paste textarea "Connected to node 0. No video output. Solid green LED on PSU which is inline wi…"
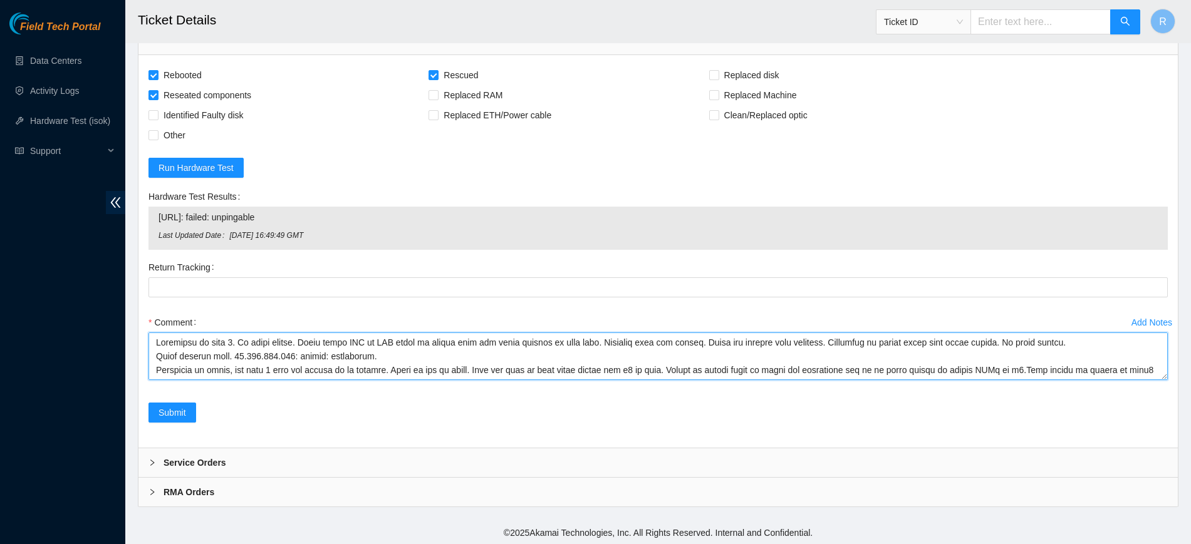
scroll to position [79, 0]
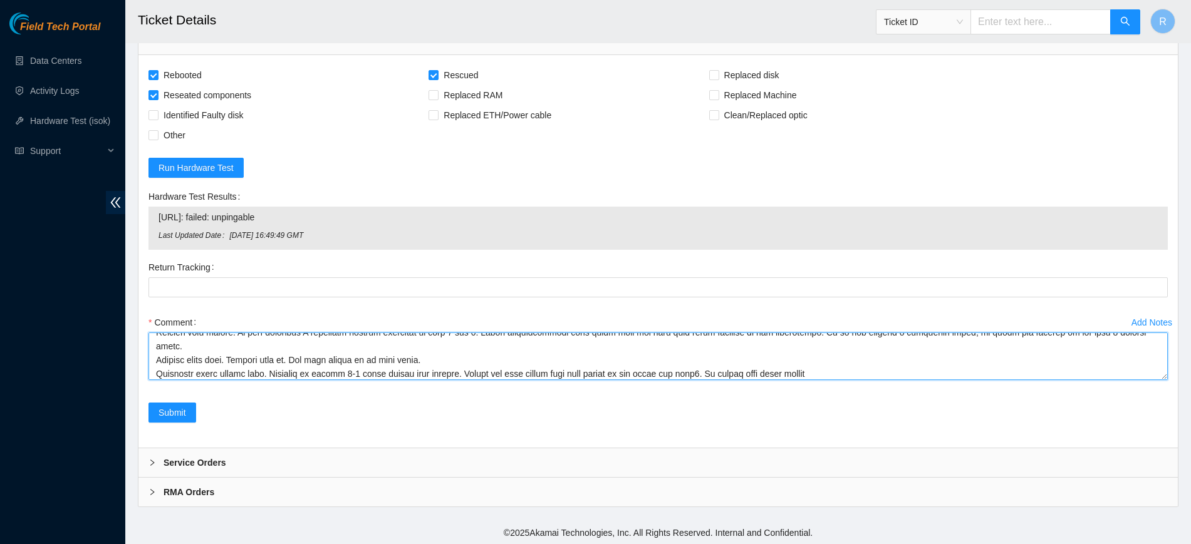
drag, startPoint x: 224, startPoint y: 344, endPoint x: 226, endPoint y: 373, distance: 29.5
click at [222, 366] on textarea "Comment" at bounding box center [657, 357] width 1019 height 48
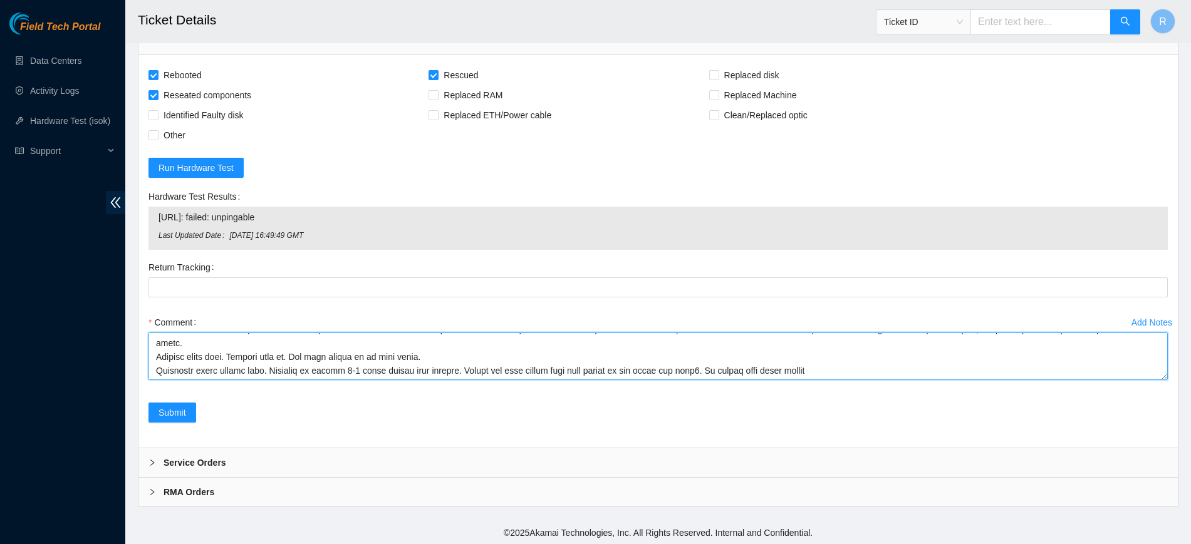
scroll to position [83, 0]
type textarea "Connected to node 0. No video output. Solid green LED on PSU which is inline wi…"
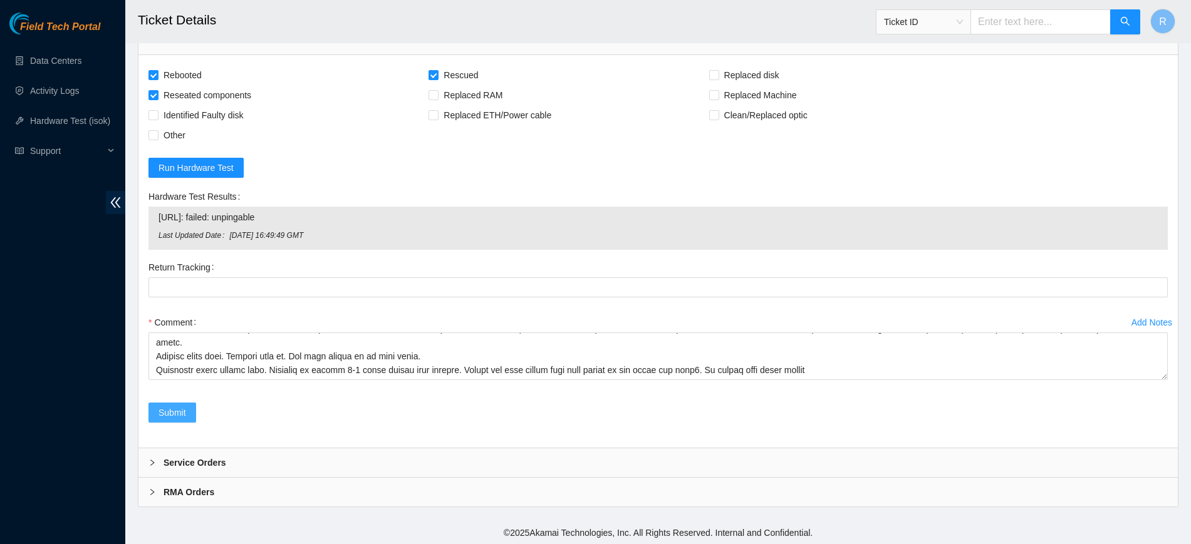
click at [172, 410] on span "Submit" at bounding box center [172, 413] width 28 height 14
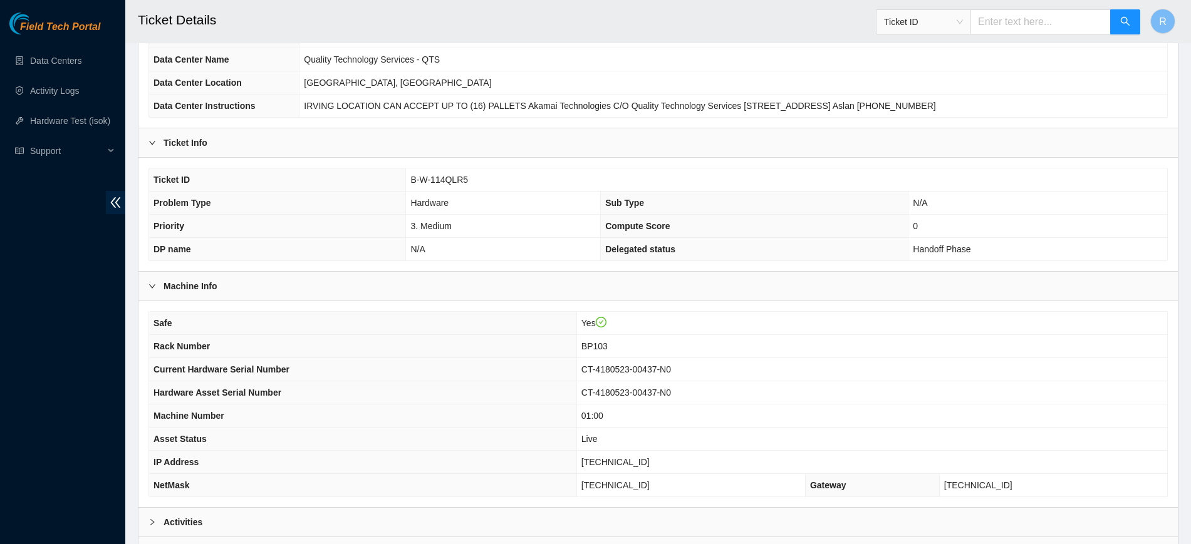
scroll to position [237, 0]
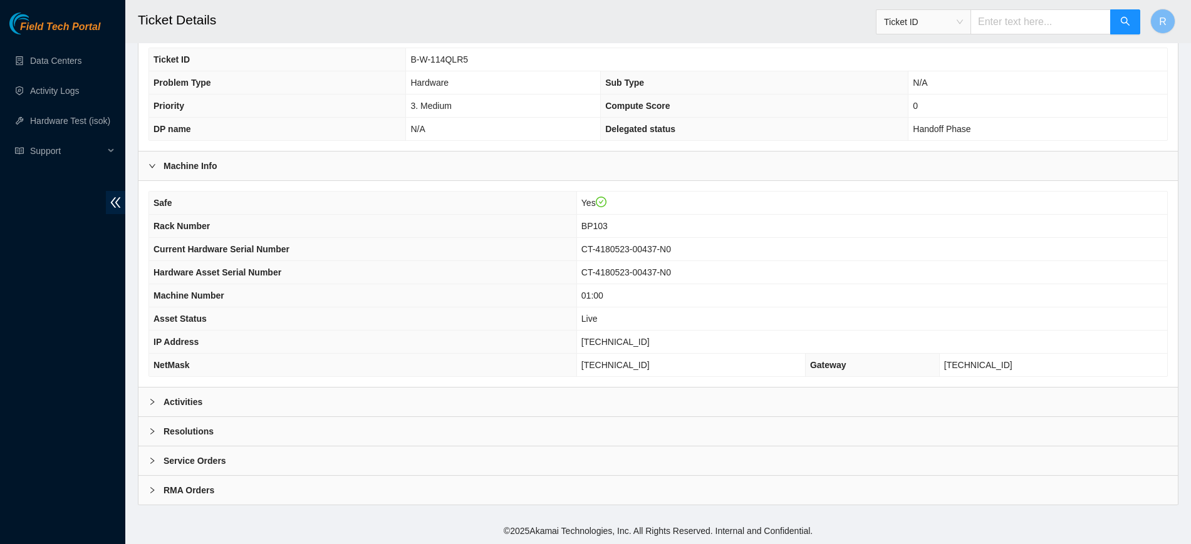
click at [369, 382] on div "Safe Yes Rack Number BP103 Current Hardware Serial Number CT-4180523-00437-N0 H…" at bounding box center [657, 284] width 1039 height 206
click at [365, 390] on div "Activities" at bounding box center [657, 402] width 1039 height 29
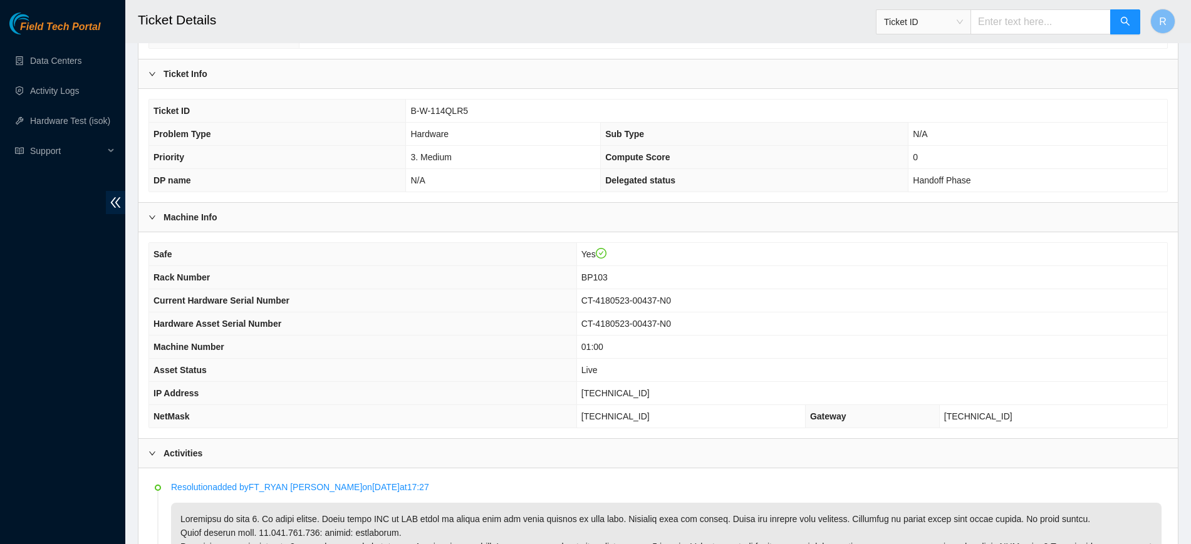
scroll to position [158, 0]
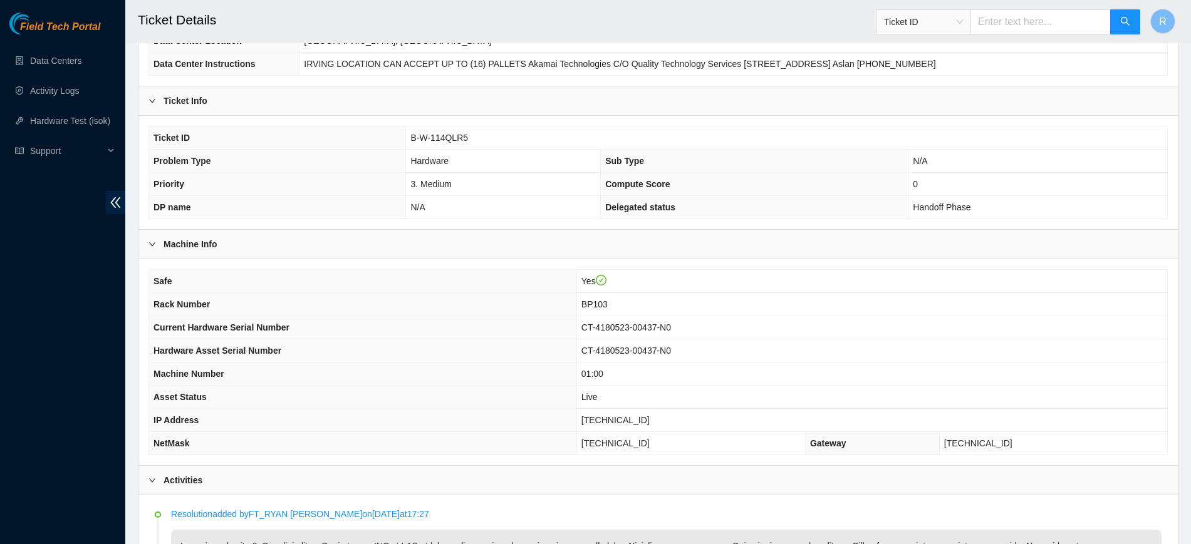
click at [435, 135] on span "B-W-114QLR5" at bounding box center [439, 138] width 58 height 10
click at [436, 134] on span "B-W-114QLR5" at bounding box center [439, 138] width 58 height 10
copy span "B-W-114QLR5"
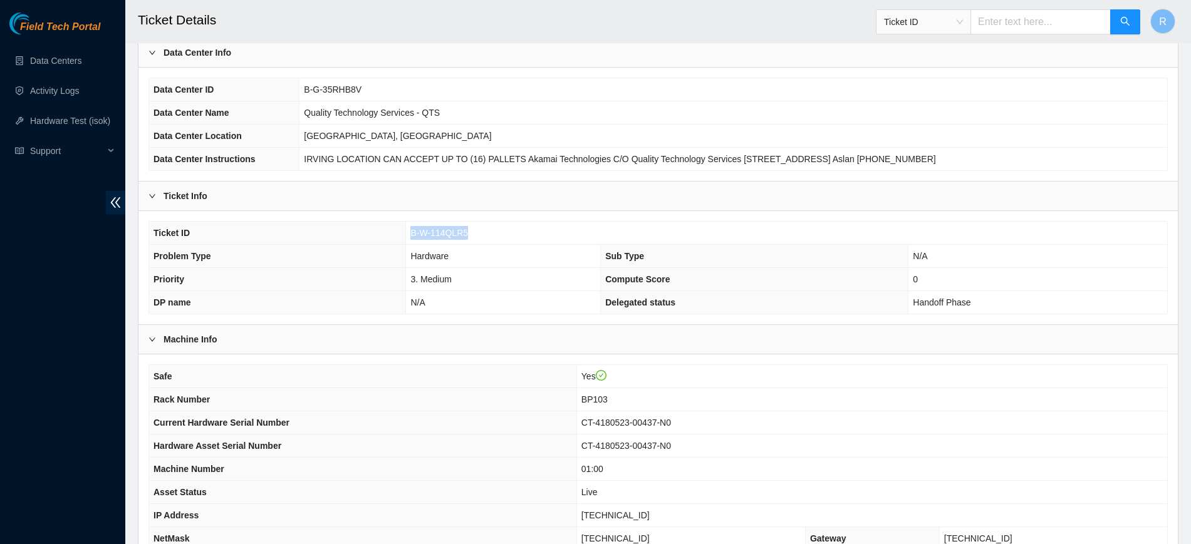
scroll to position [0, 0]
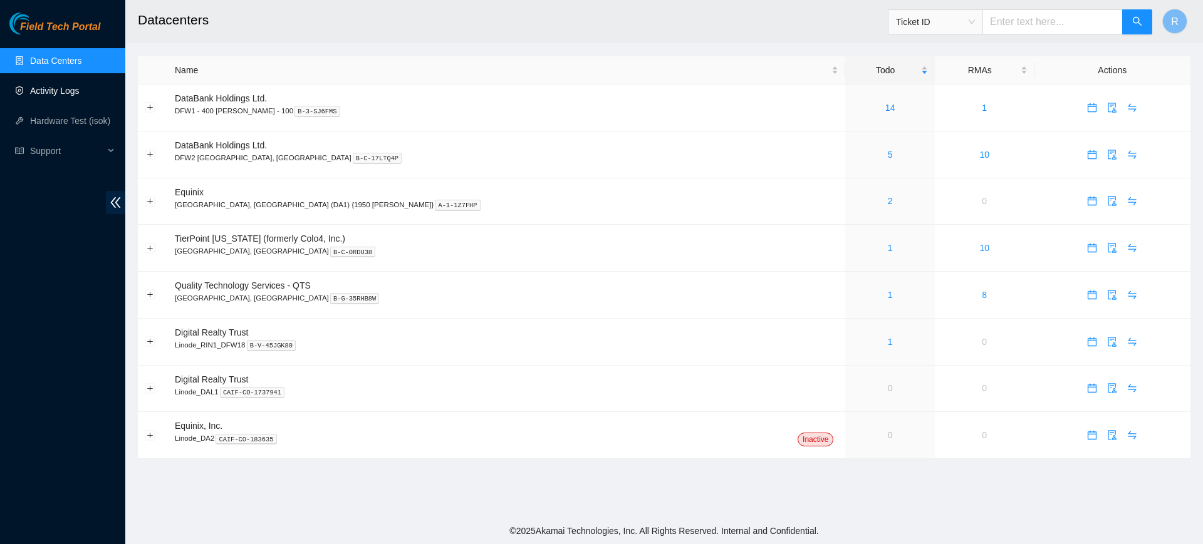
click at [64, 88] on link "Activity Logs" at bounding box center [54, 91] width 49 height 10
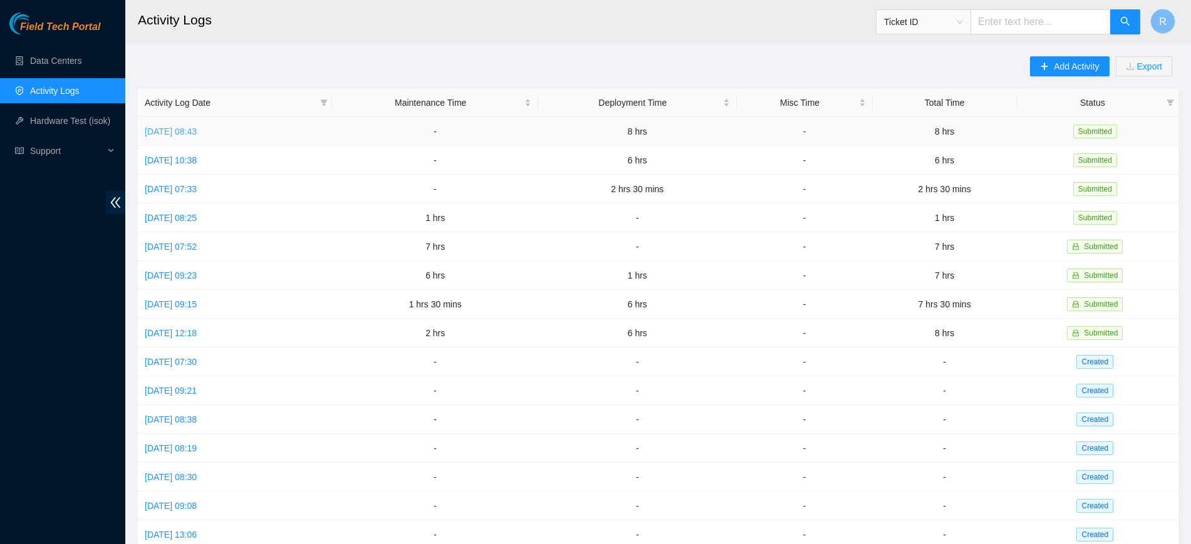
click at [197, 129] on link "[DATE] 08:43" at bounding box center [171, 132] width 52 height 10
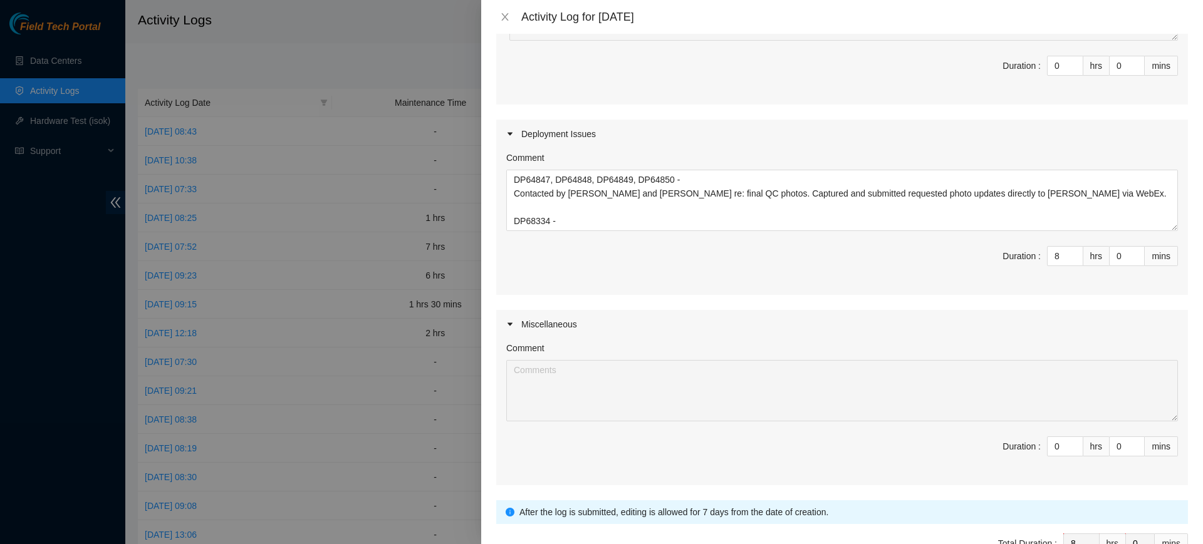
scroll to position [271, 0]
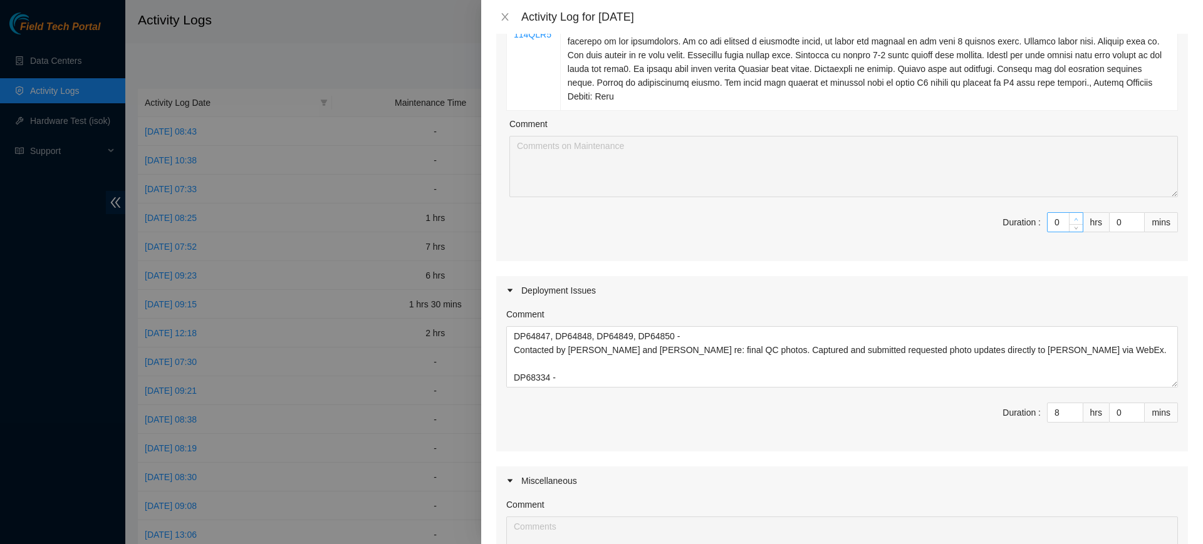
type input "1"
type input "9"
click at [1074, 217] on icon "up" at bounding box center [1076, 219] width 4 height 4
type input "2"
type input "10"
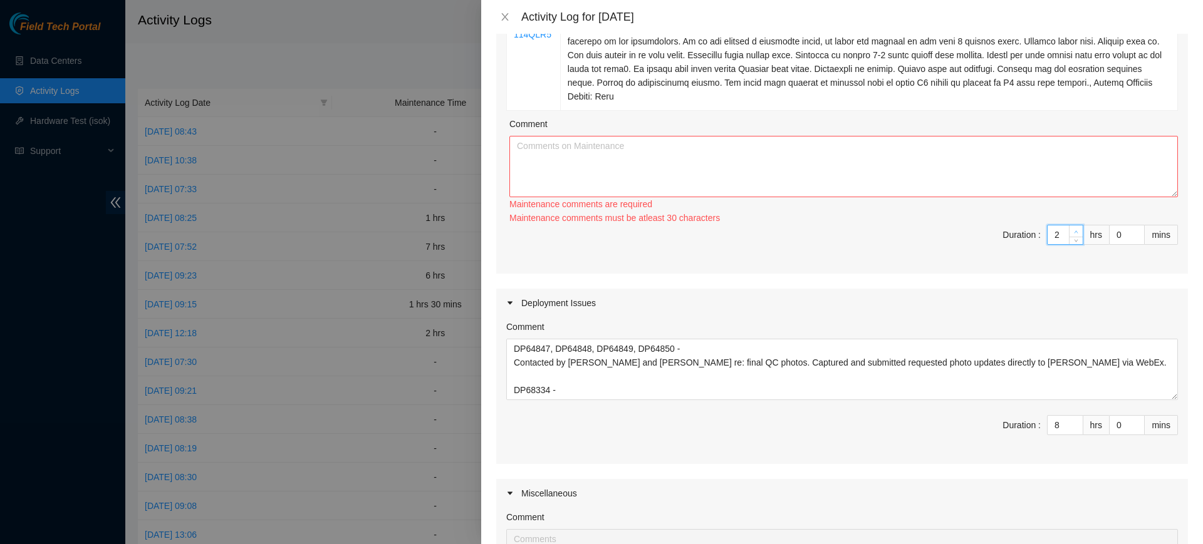
click at [1074, 230] on icon "up" at bounding box center [1076, 232] width 4 height 4
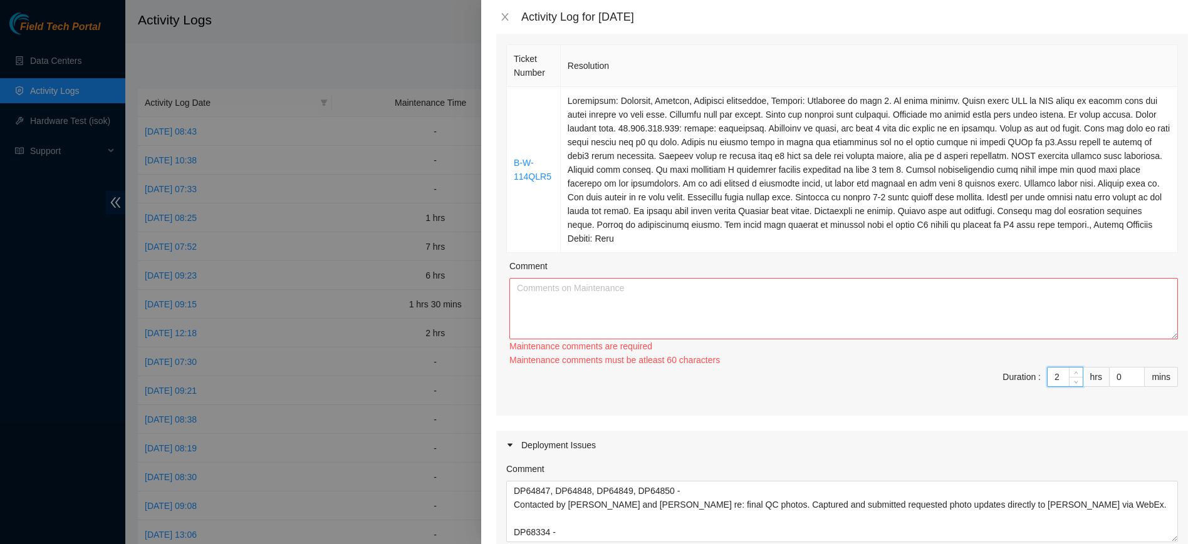
scroll to position [192, 0]
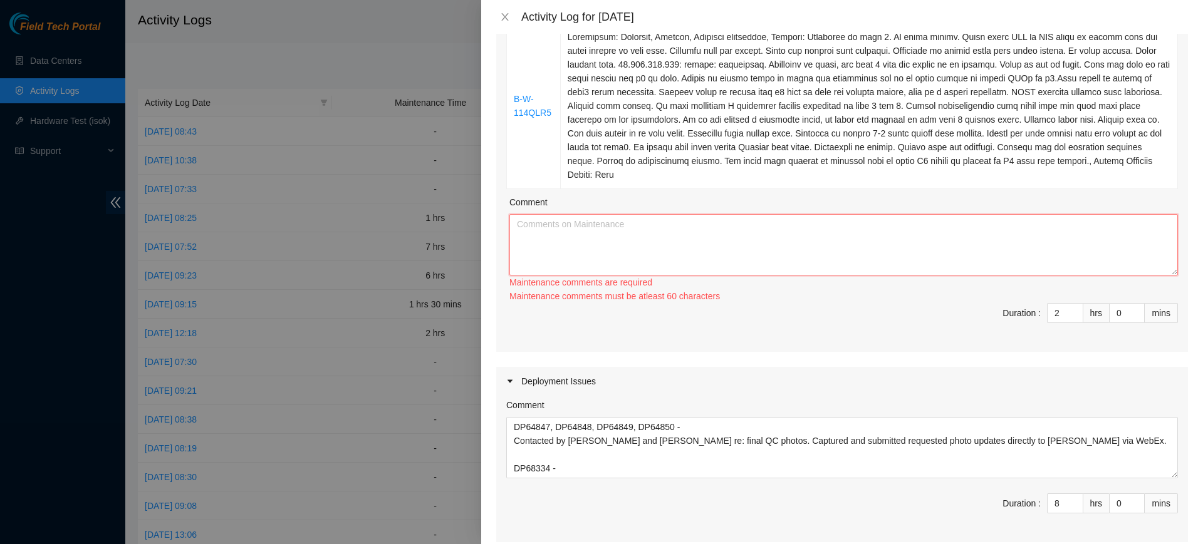
click at [545, 239] on textarea "Comment" at bounding box center [843, 244] width 668 height 61
paste textarea "B-W-114QLR5 - Connected to node 0. No video output. Solid green LED on PSU whic…"
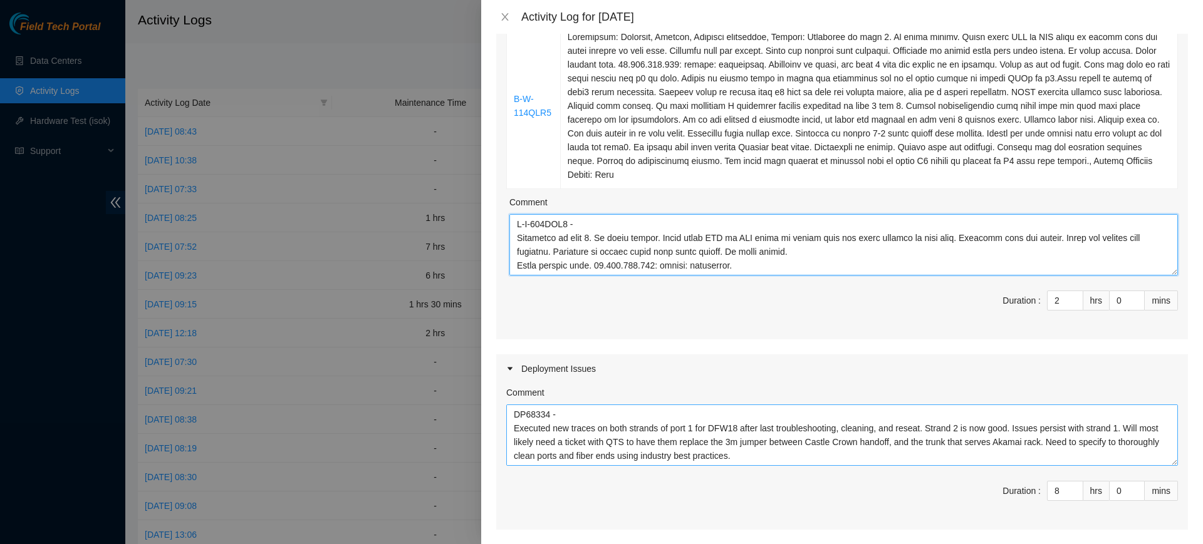
scroll to position [0, 0]
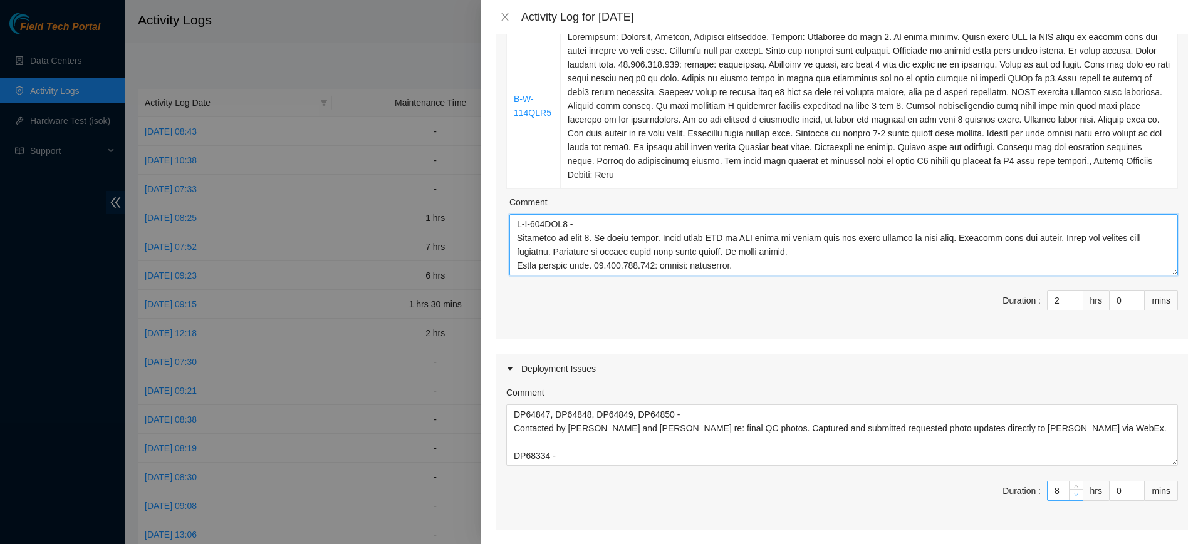
type textarea "B-W-114QLR5 - Connected to node 0. No video output. Solid green LED on PSU whic…"
click at [1057, 489] on div "8" at bounding box center [1065, 491] width 36 height 20
click at [1072, 498] on span "down" at bounding box center [1076, 496] width 8 height 8
type input "7"
type input "9"
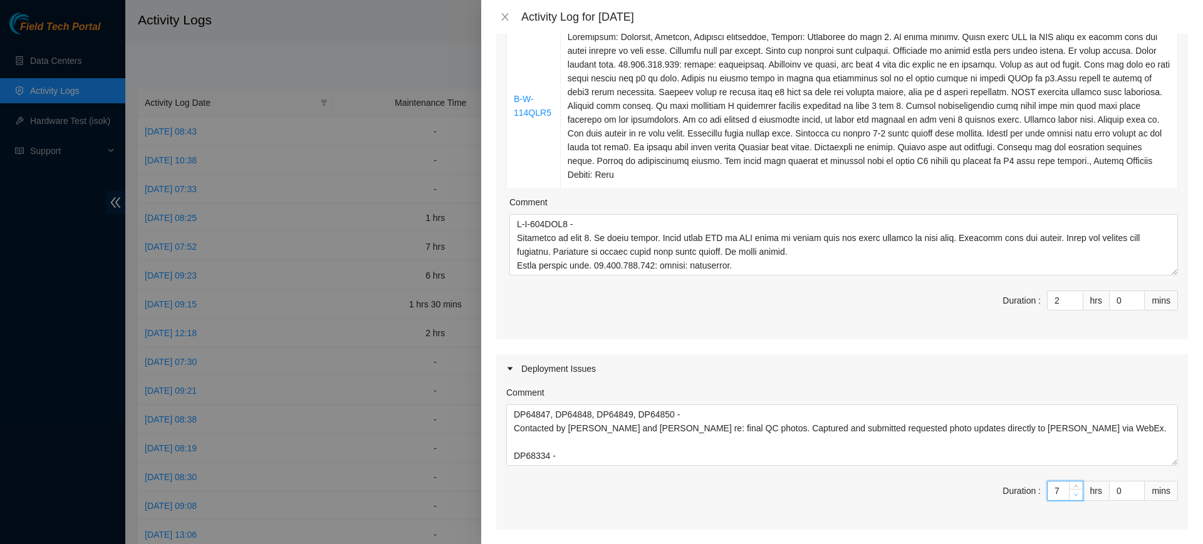
type input "6"
type input "8"
click at [1074, 496] on icon "down" at bounding box center [1076, 495] width 4 height 4
click at [845, 358] on div "Deployment Issues" at bounding box center [842, 369] width 692 height 29
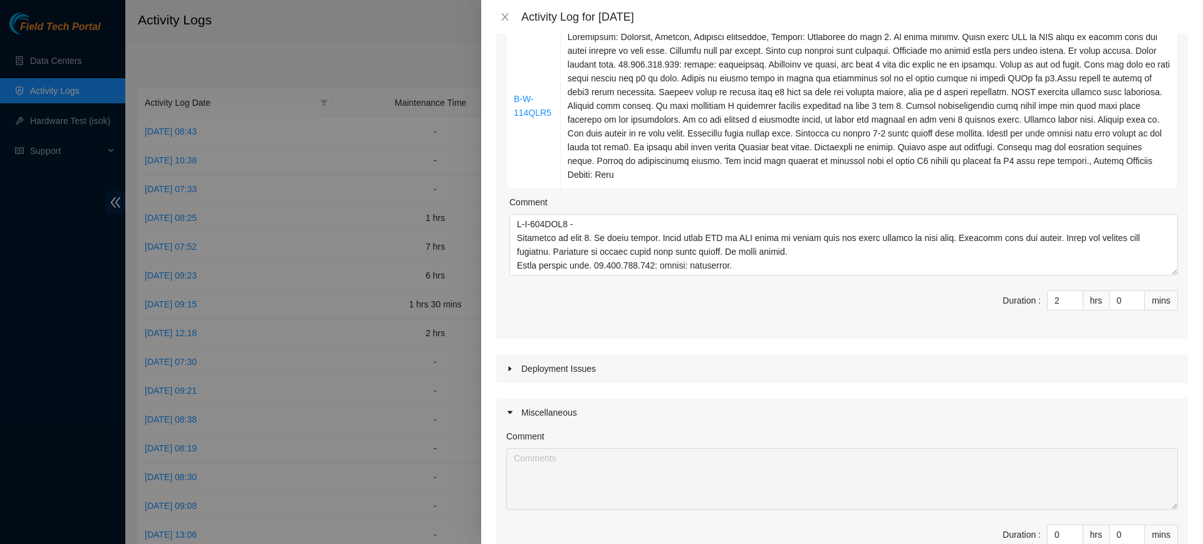
click at [853, 376] on div "Deployment Issues" at bounding box center [842, 369] width 692 height 29
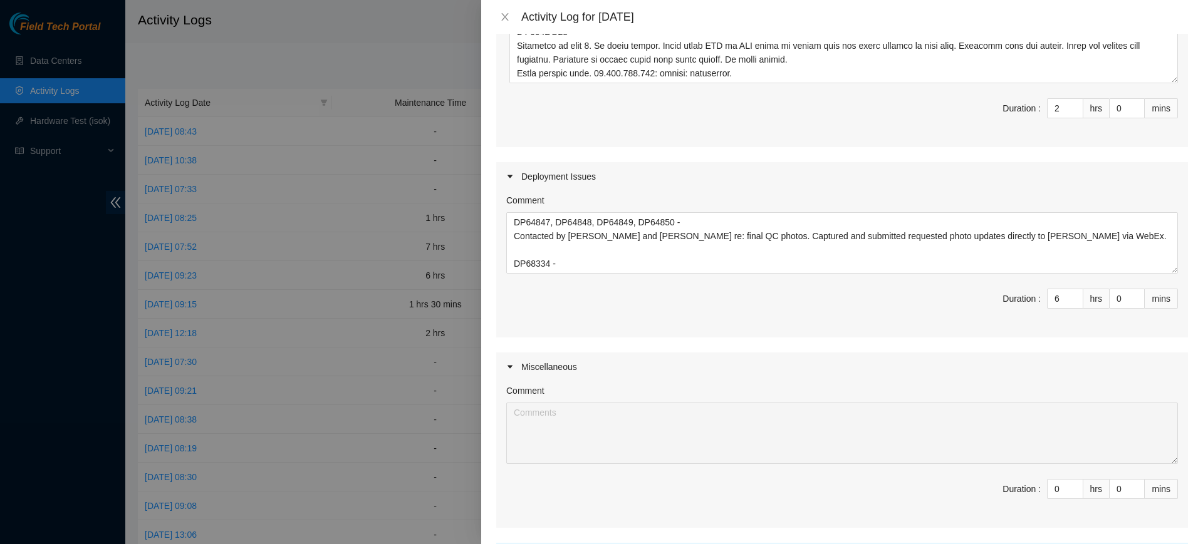
scroll to position [349, 0]
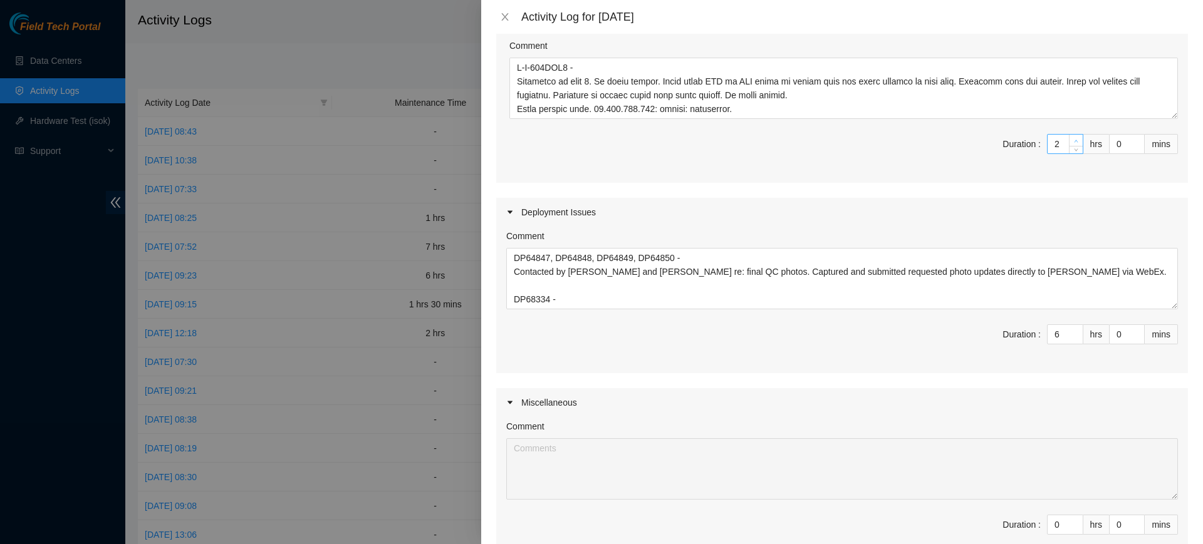
type input "3"
type input "9"
click at [1074, 141] on icon "up" at bounding box center [1076, 141] width 4 height 4
type input "4"
type input "10"
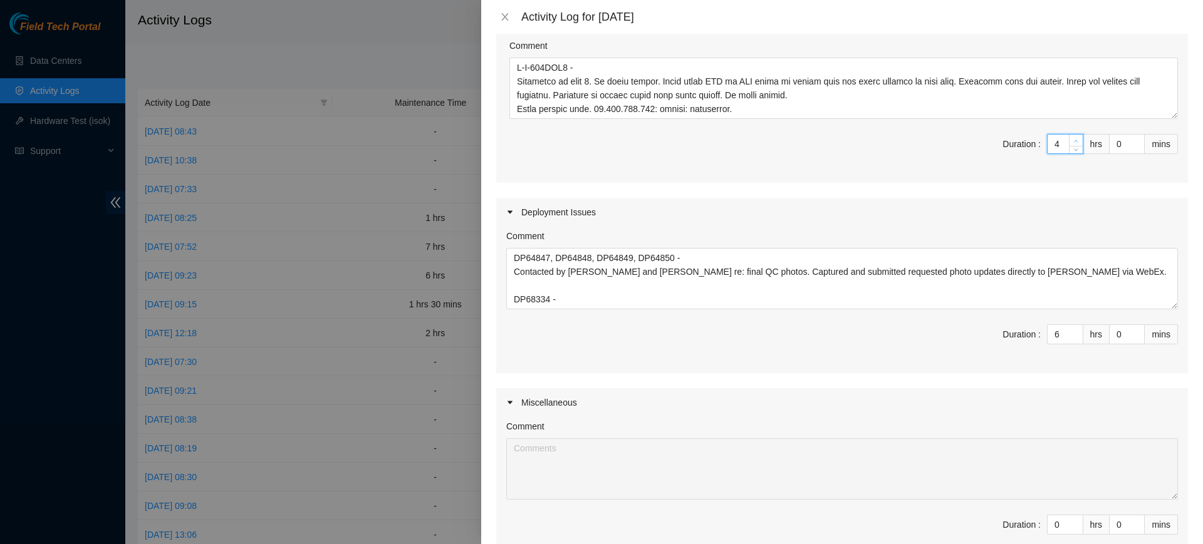
click at [1072, 137] on span "up" at bounding box center [1076, 141] width 8 height 8
click at [1074, 338] on icon "down" at bounding box center [1076, 338] width 4 height 4
type input "5"
type input "9"
type input "4"
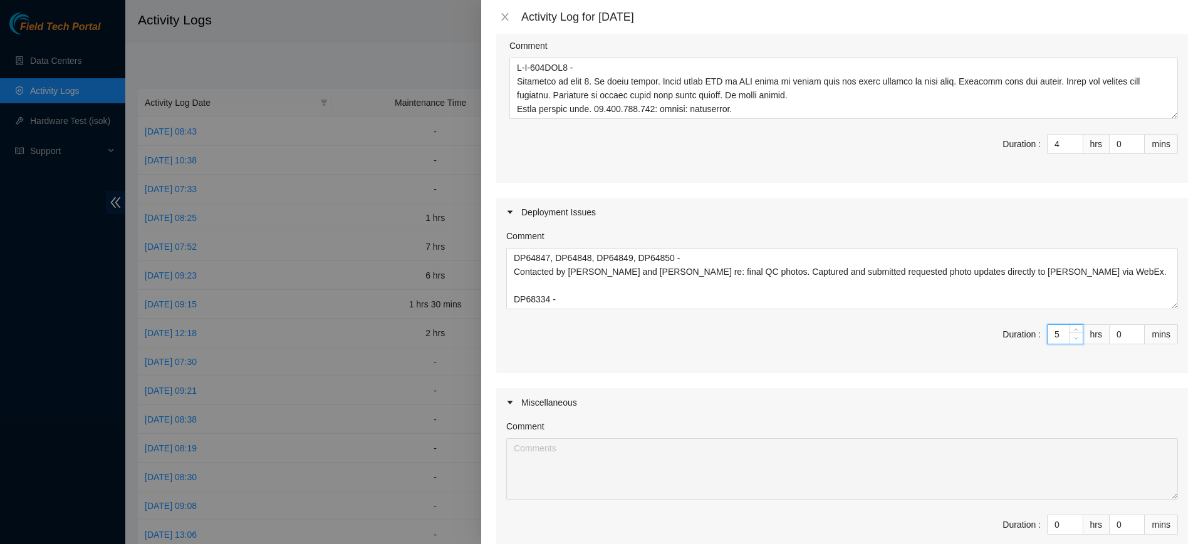
type input "8"
click at [1074, 340] on icon "down" at bounding box center [1076, 338] width 4 height 4
type input "3"
type input "7"
click at [1074, 340] on icon "down" at bounding box center [1076, 338] width 4 height 4
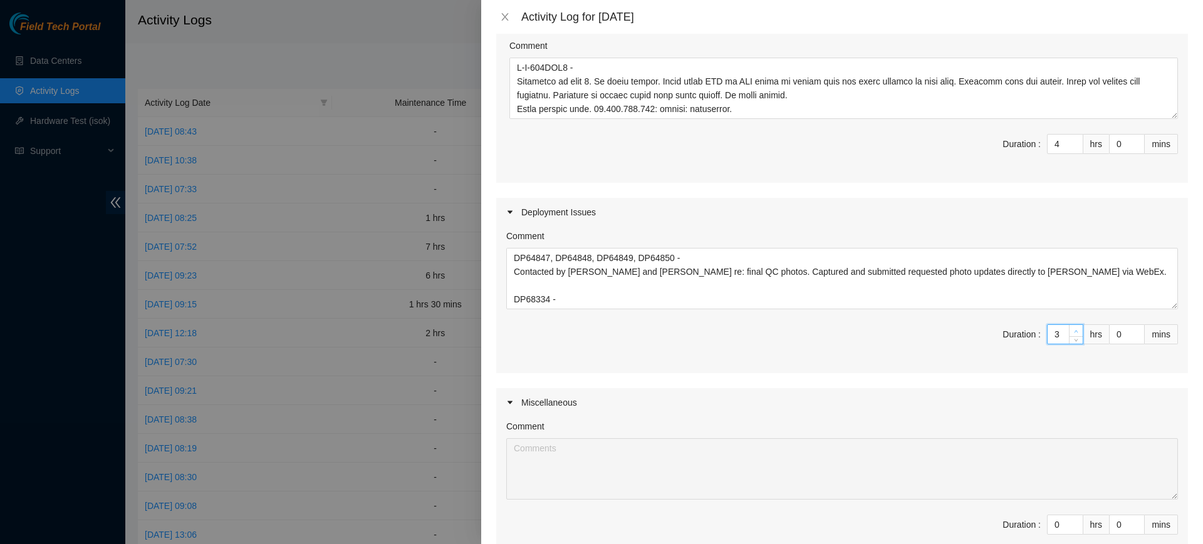
type input "4"
type input "8"
click at [1072, 328] on span "up" at bounding box center [1076, 332] width 8 height 8
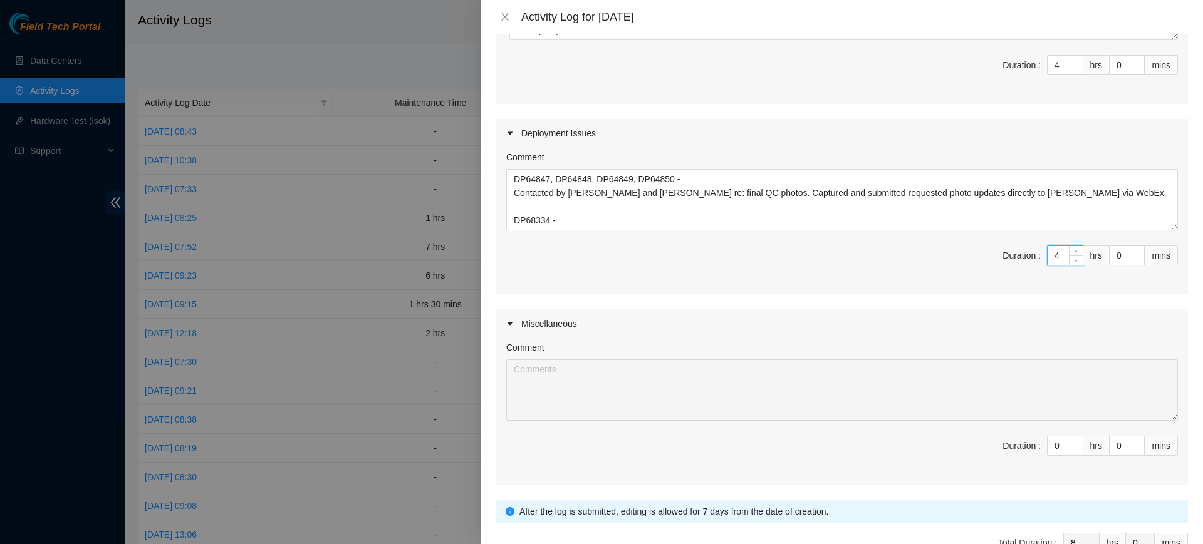
scroll to position [506, 0]
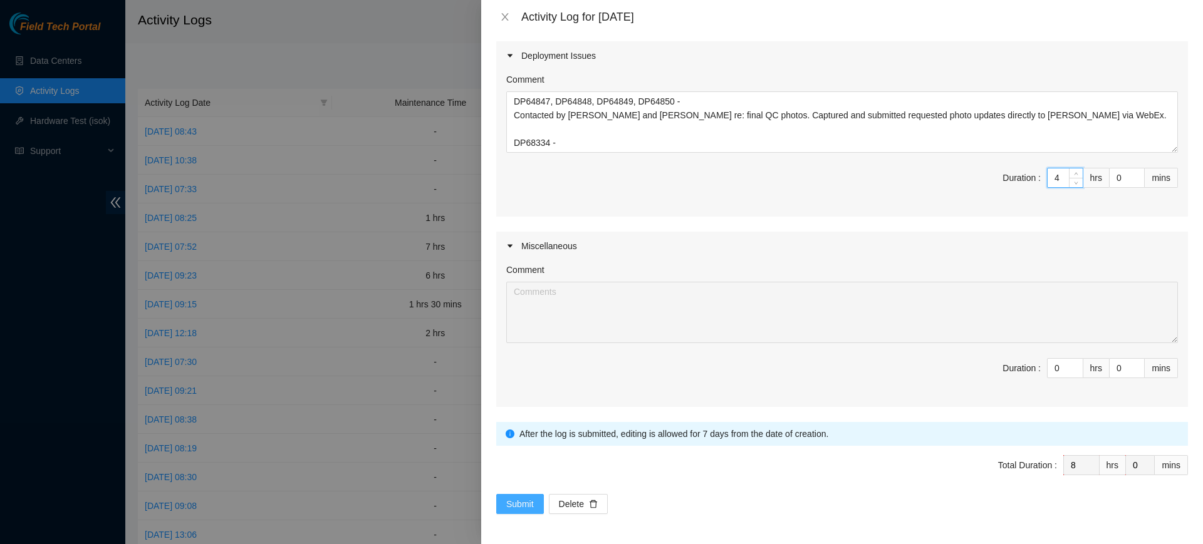
click at [530, 495] on button "Submit" at bounding box center [520, 504] width 48 height 20
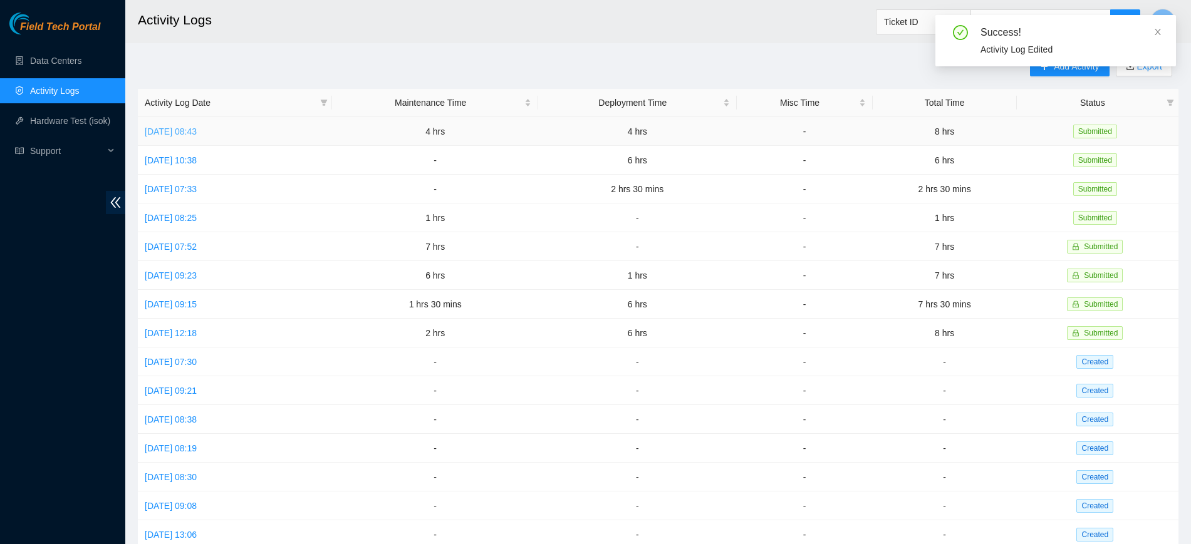
click at [197, 132] on link "Thu, 14 Aug 2025 08:43" at bounding box center [171, 132] width 52 height 10
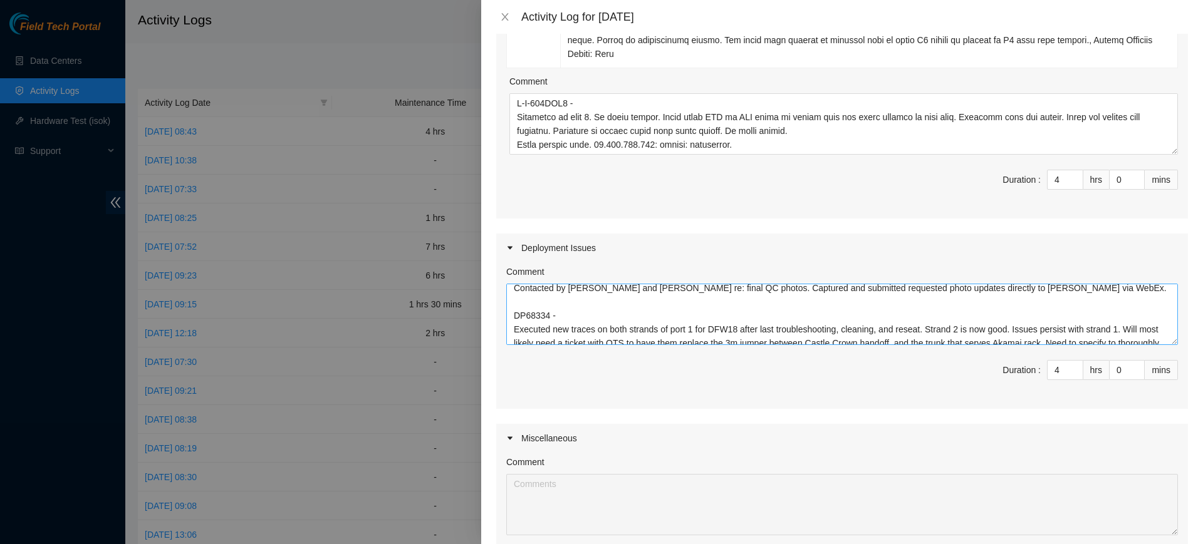
scroll to position [0, 0]
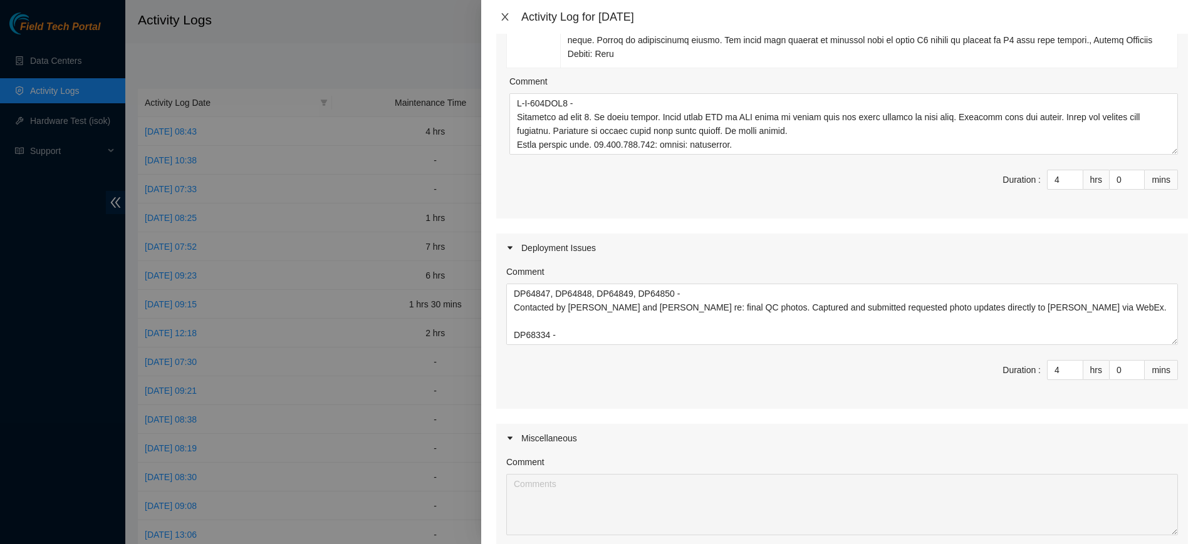
click at [504, 13] on icon "close" at bounding box center [505, 17] width 10 height 10
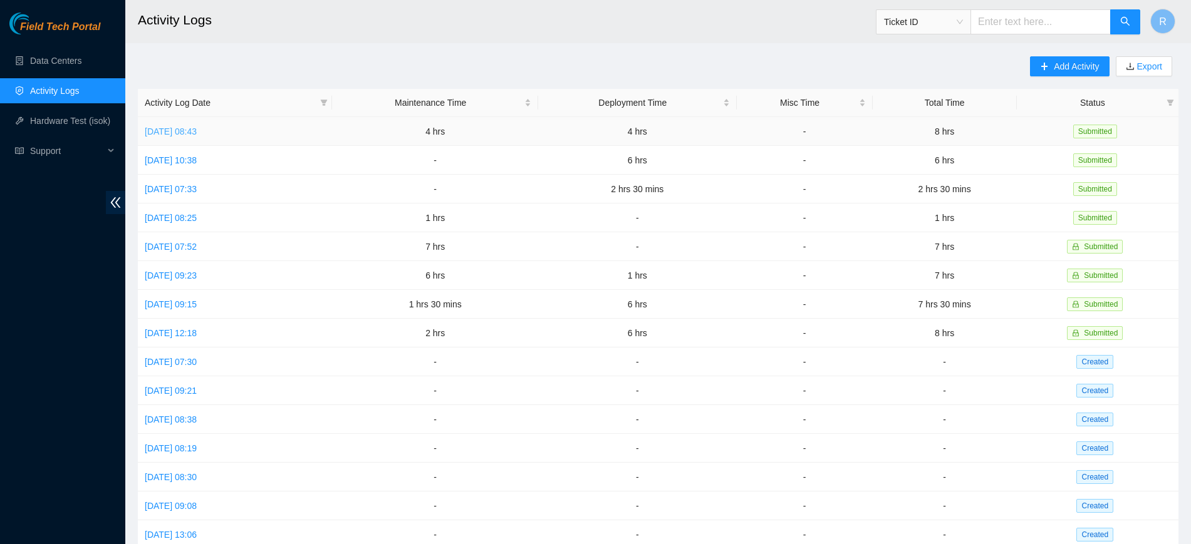
click at [197, 133] on link "Thu, 14 Aug 2025 08:43" at bounding box center [171, 132] width 52 height 10
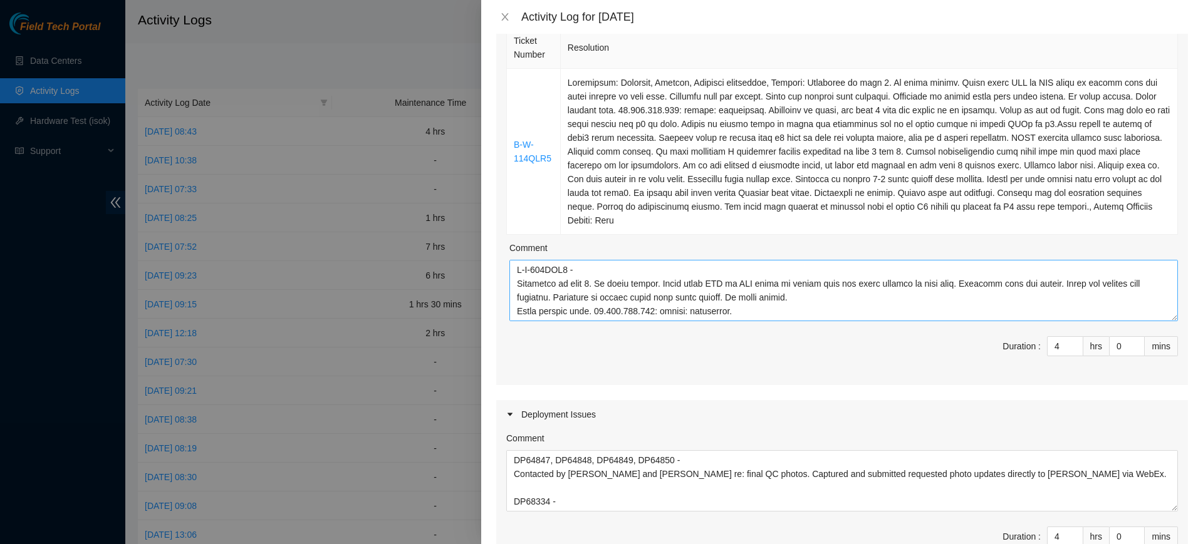
scroll to position [157, 0]
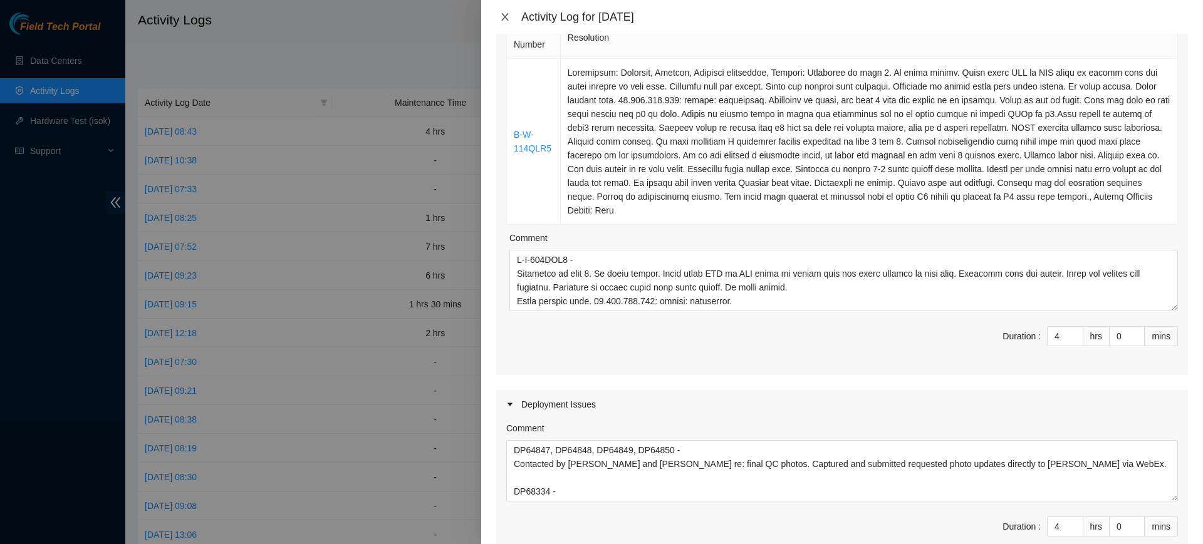
click at [510, 19] on button "Close" at bounding box center [505, 17] width 18 height 12
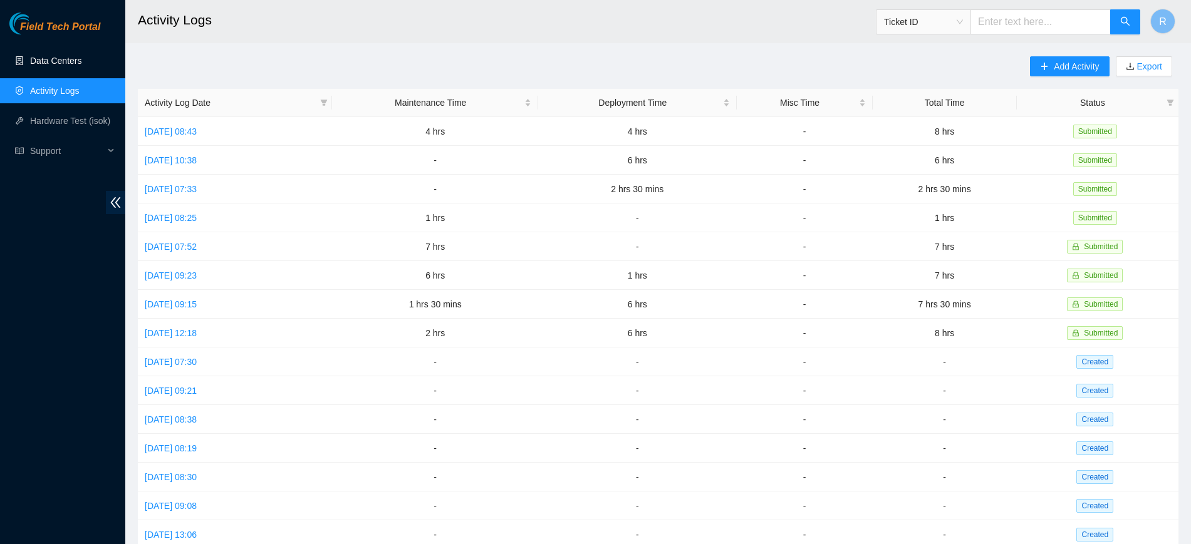
click at [49, 56] on link "Data Centers" at bounding box center [55, 61] width 51 height 10
